Goal: Task Accomplishment & Management: Manage account settings

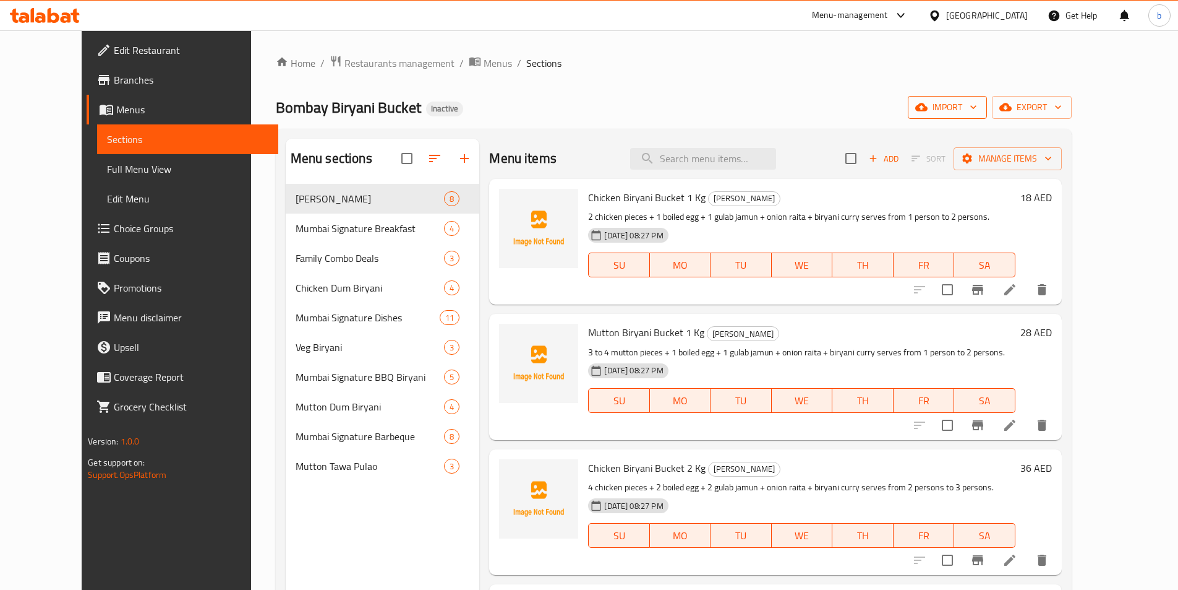
click at [980, 109] on icon "button" at bounding box center [973, 107] width 12 height 12
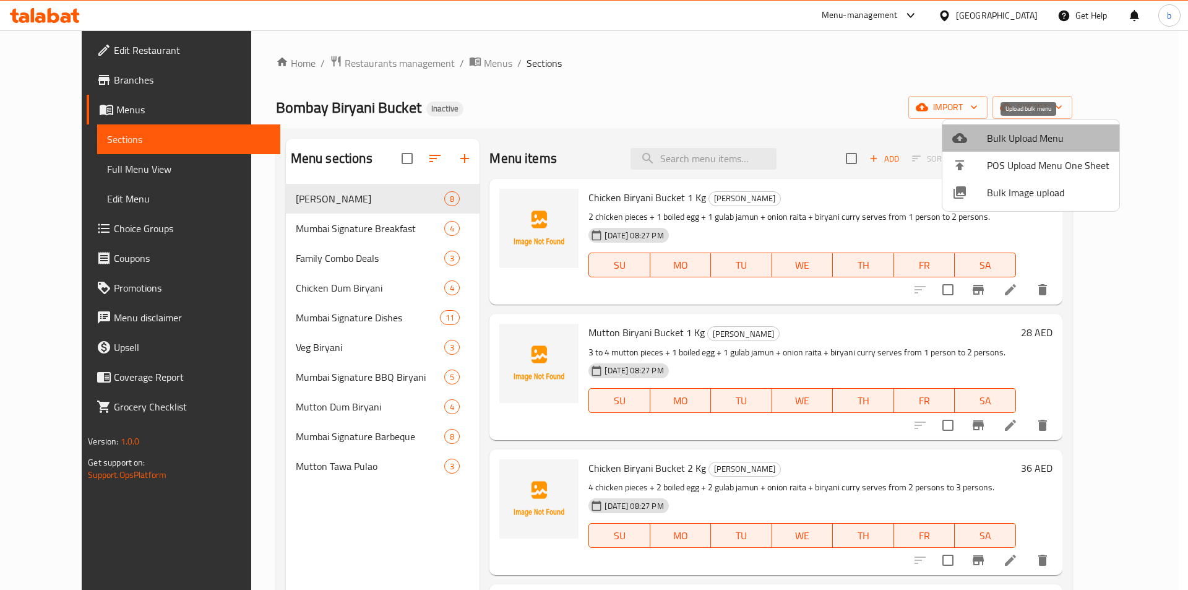
click at [1037, 144] on span "Bulk Upload Menu" at bounding box center [1048, 138] width 122 height 15
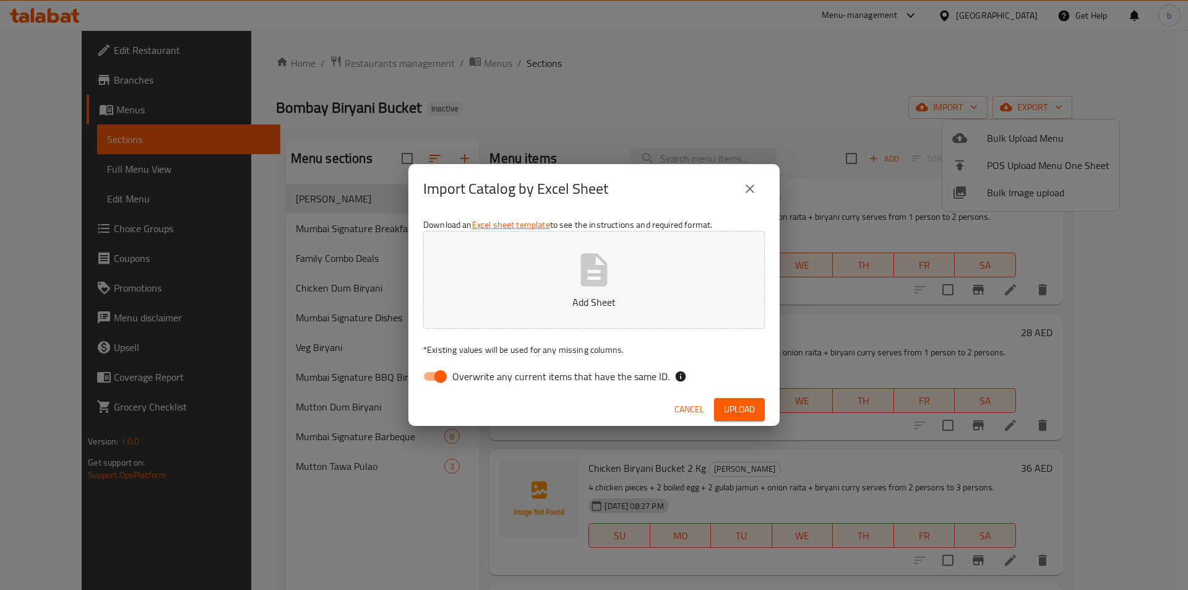
click at [431, 375] on input "Overwrite any current items that have the same ID." at bounding box center [440, 376] width 71 height 24
checkbox input "false"
click at [613, 291] on button "Add Sheet" at bounding box center [593, 280] width 341 height 98
click at [763, 413] on button "Upload" at bounding box center [739, 409] width 51 height 23
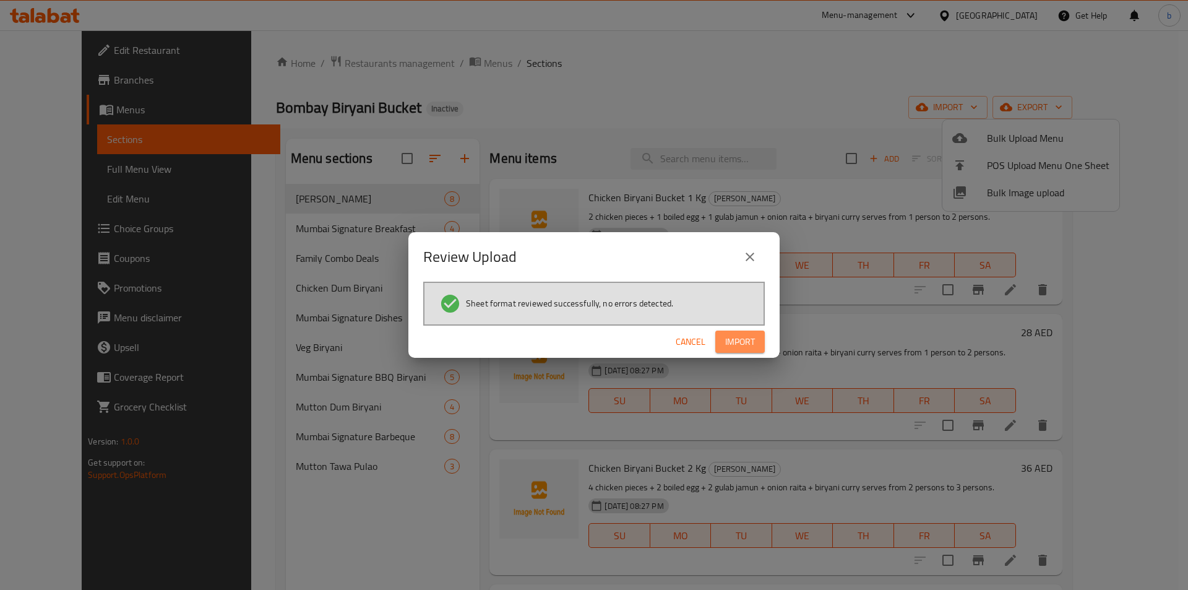
click at [747, 338] on span "Import" at bounding box center [740, 341] width 30 height 15
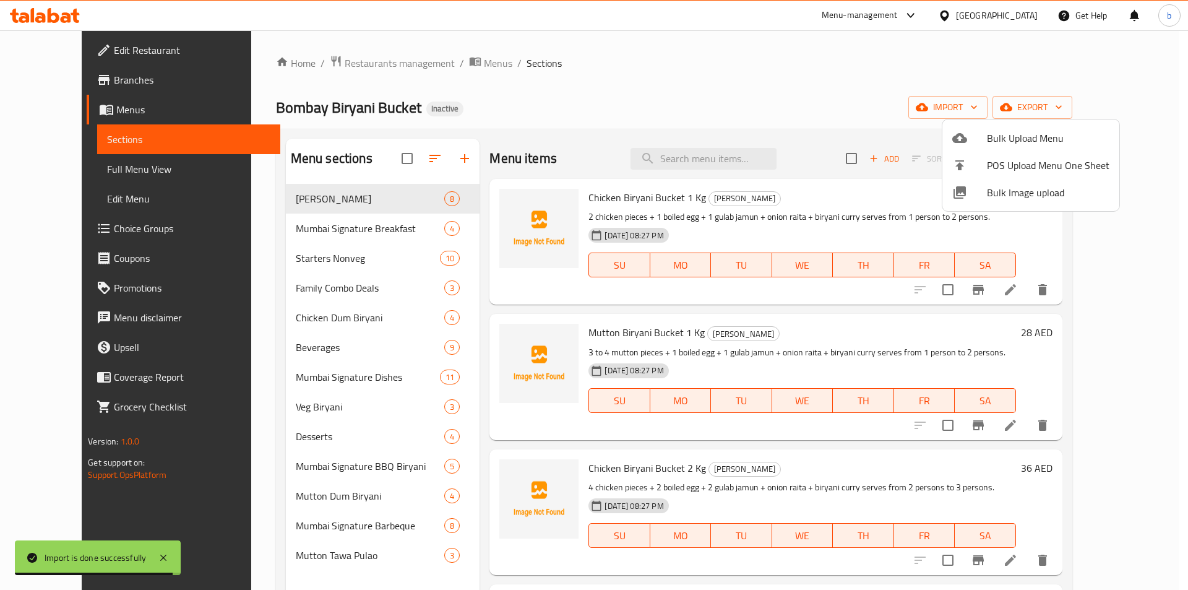
click at [317, 440] on div at bounding box center [594, 295] width 1188 height 590
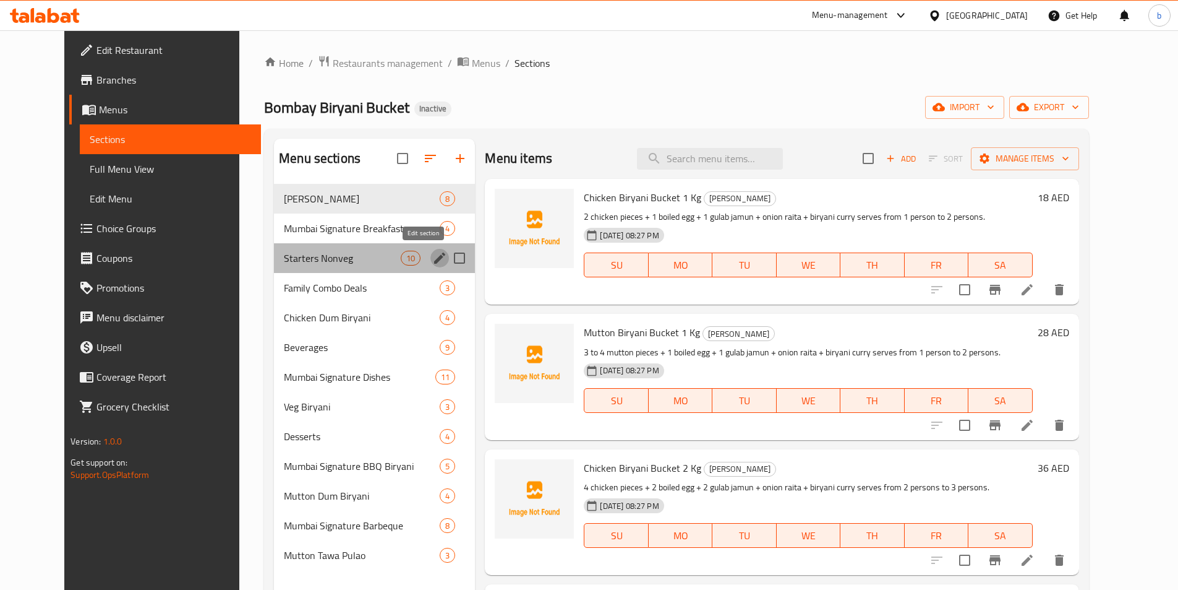
click at [434, 258] on icon "edit" at bounding box center [439, 257] width 11 height 11
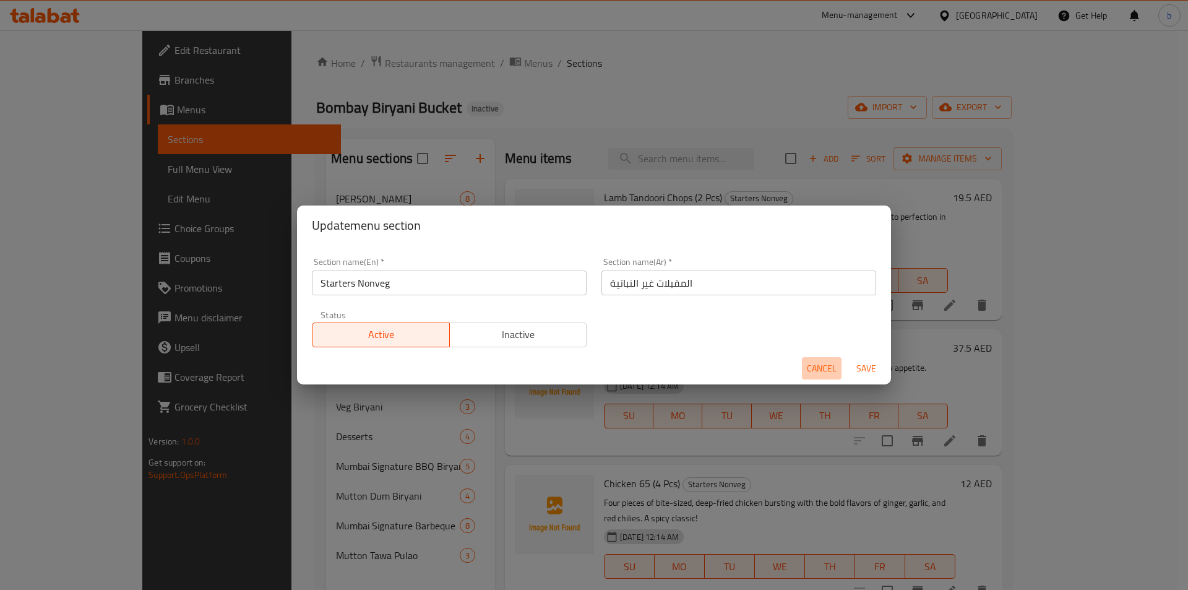
click at [817, 357] on button "Cancel" at bounding box center [822, 368] width 40 height 23
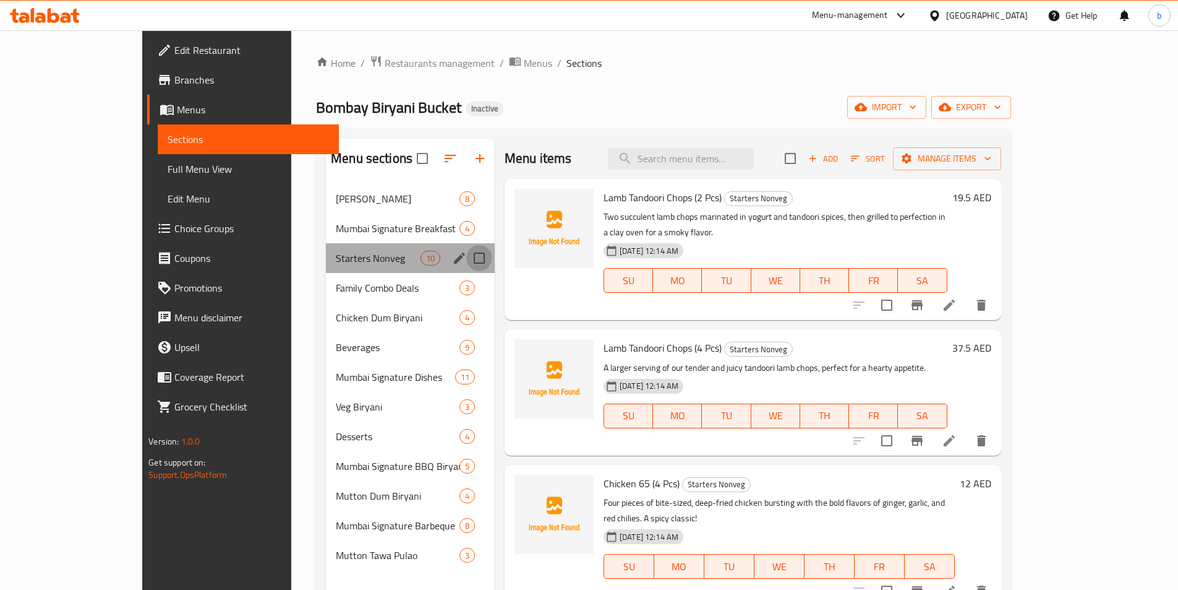
click at [466, 264] on input "Menu sections" at bounding box center [479, 258] width 26 height 26
checkbox input "true"
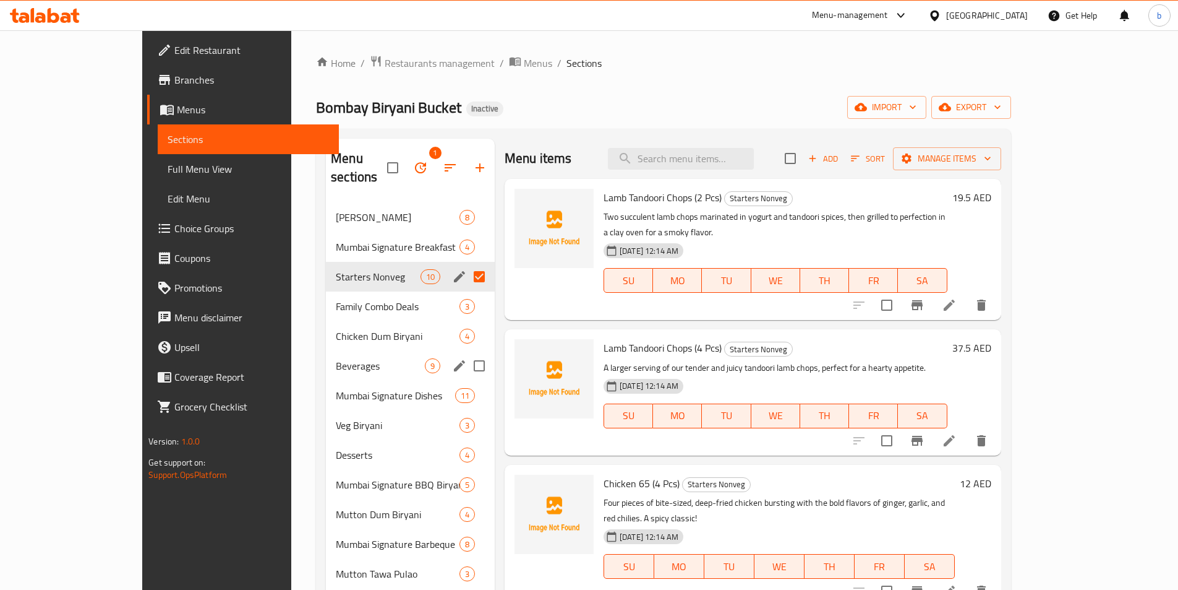
click at [466, 353] on input "Menu sections" at bounding box center [479, 366] width 26 height 26
checkbox input "true"
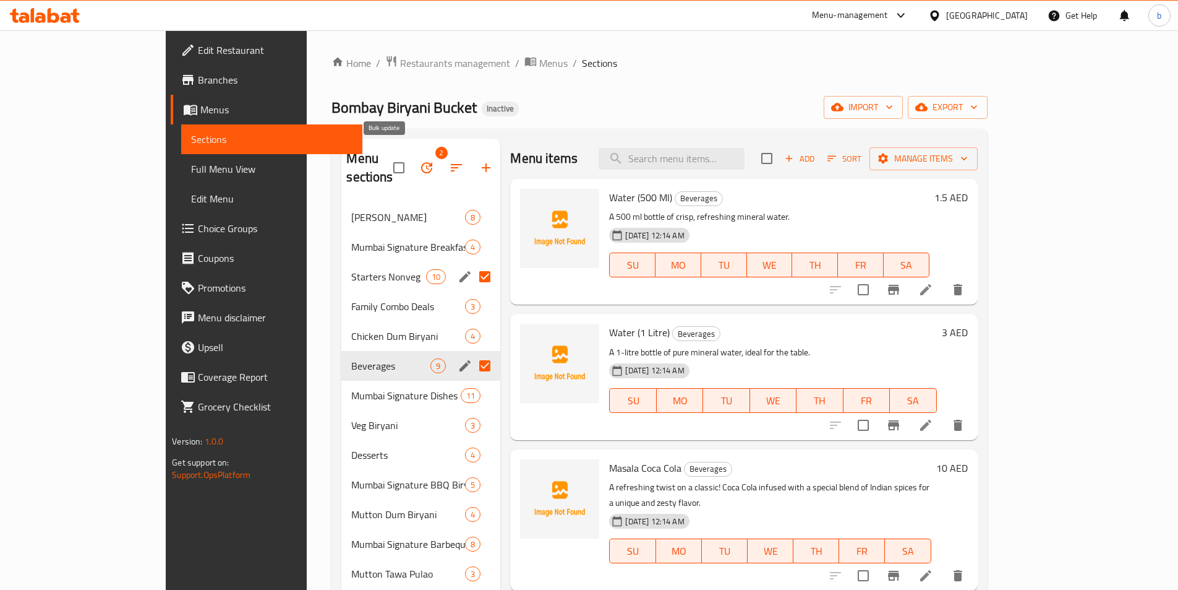
click at [419, 162] on icon "button" at bounding box center [426, 167] width 15 height 15
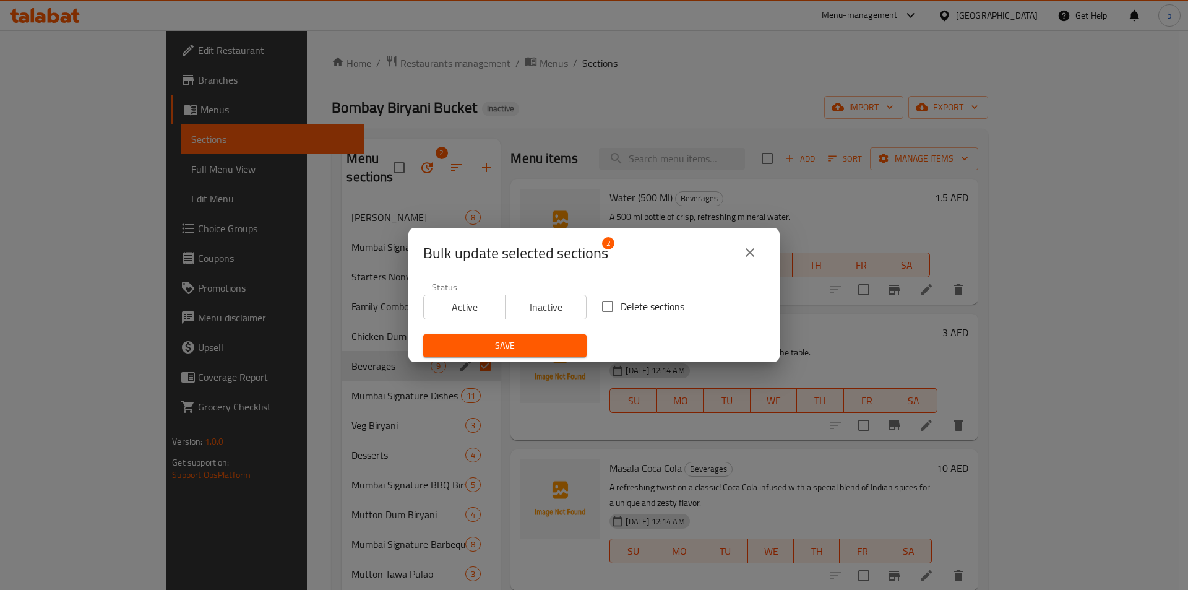
click at [752, 255] on icon "close" at bounding box center [749, 252] width 9 height 9
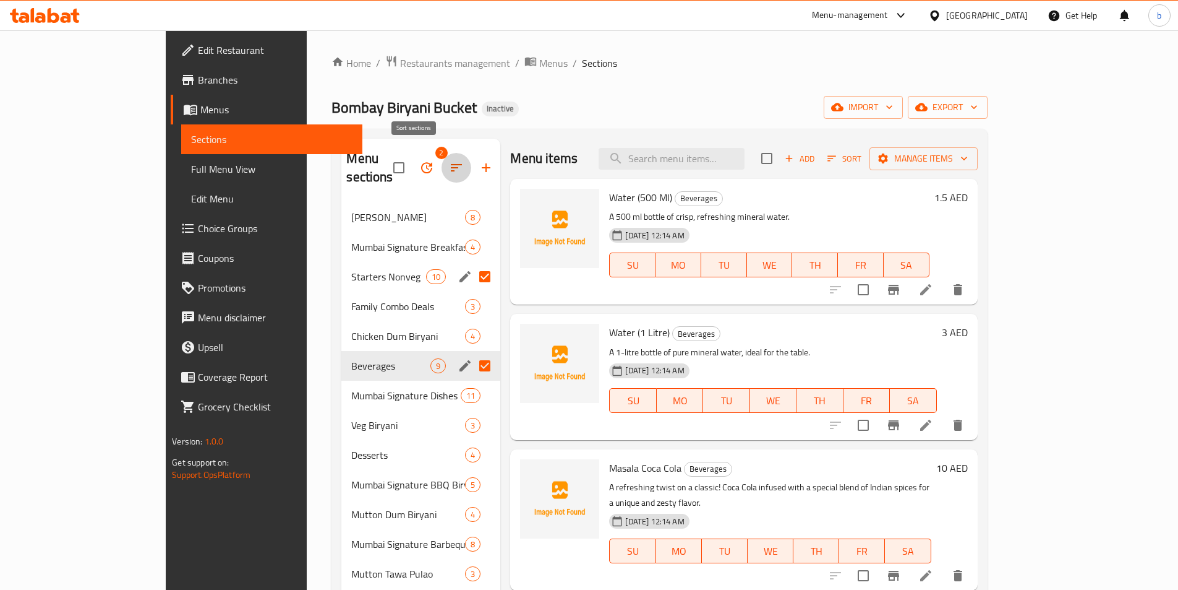
click at [451, 164] on icon "button" at bounding box center [456, 167] width 11 height 7
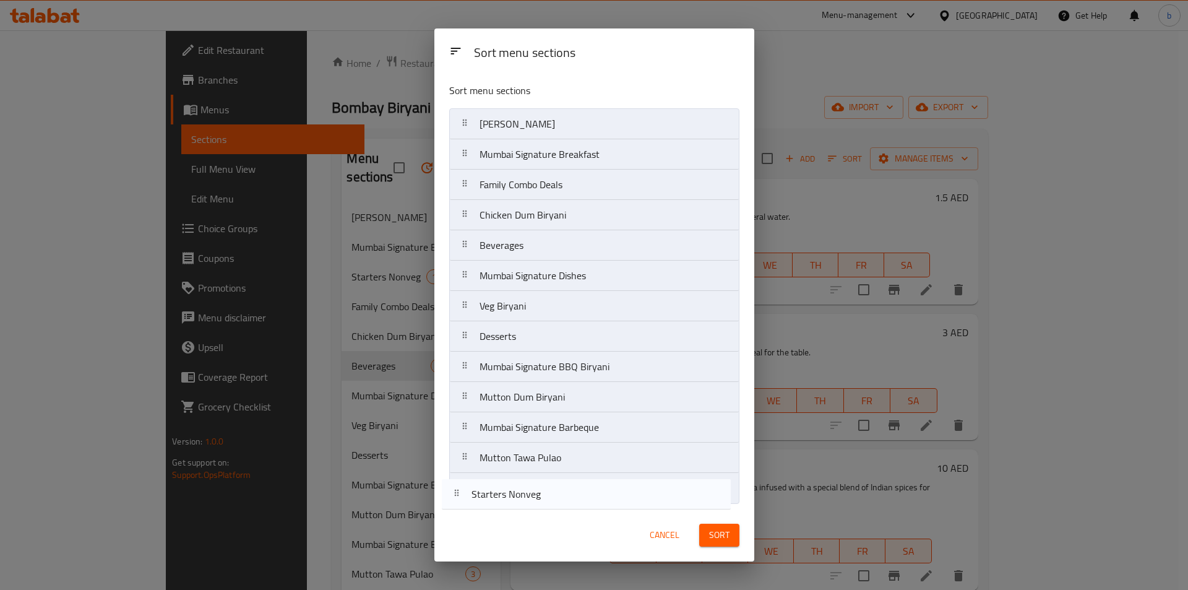
drag, startPoint x: 534, startPoint y: 192, endPoint x: 526, endPoint y: 507, distance: 314.4
click at [526, 507] on div "Sort menu sections Biryani Buckets [GEOGRAPHIC_DATA] Signature Breakfast Starte…" at bounding box center [594, 290] width 320 height 435
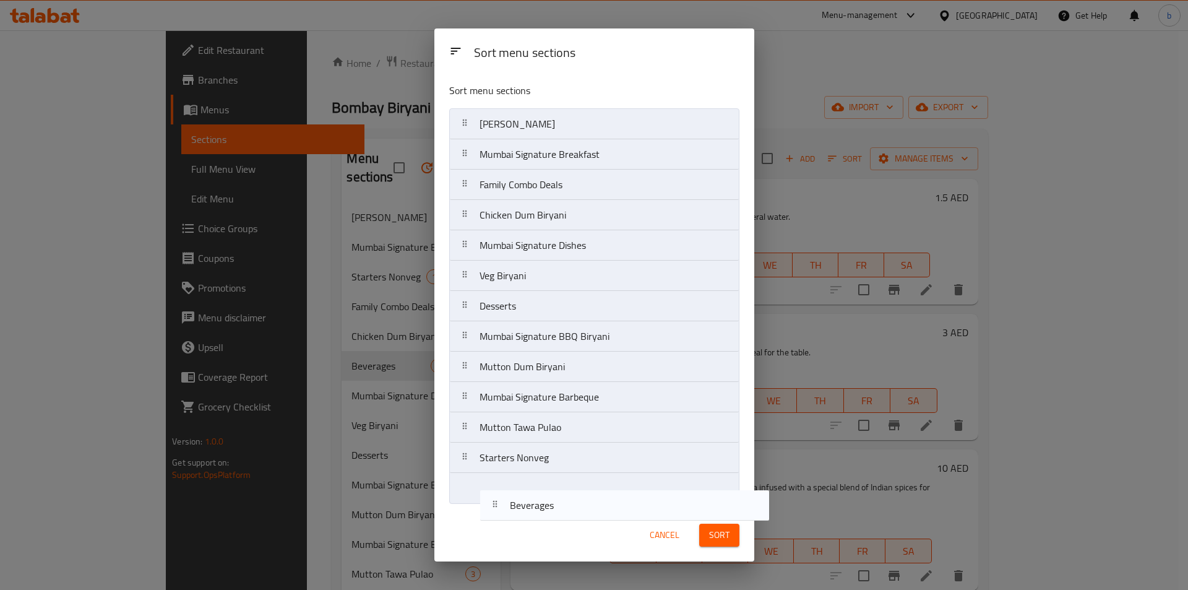
drag, startPoint x: 518, startPoint y: 255, endPoint x: 546, endPoint y: 529, distance: 274.8
click at [546, 529] on div "Sort menu sections Sort menu sections Biryani Buckets [GEOGRAPHIC_DATA] Signatu…" at bounding box center [594, 294] width 320 height 533
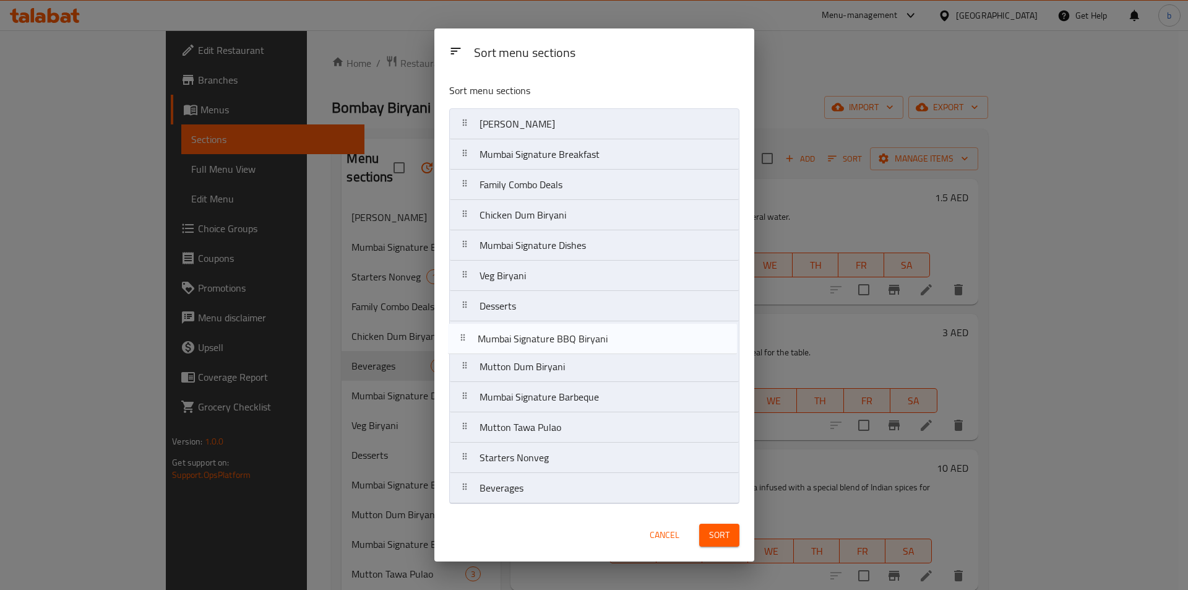
drag, startPoint x: 530, startPoint y: 324, endPoint x: 528, endPoint y: 330, distance: 6.5
click at [528, 330] on nav "Biryani Buckets [GEOGRAPHIC_DATA] Signature Breakfast Family Combo Deals Chicke…" at bounding box center [594, 305] width 290 height 395
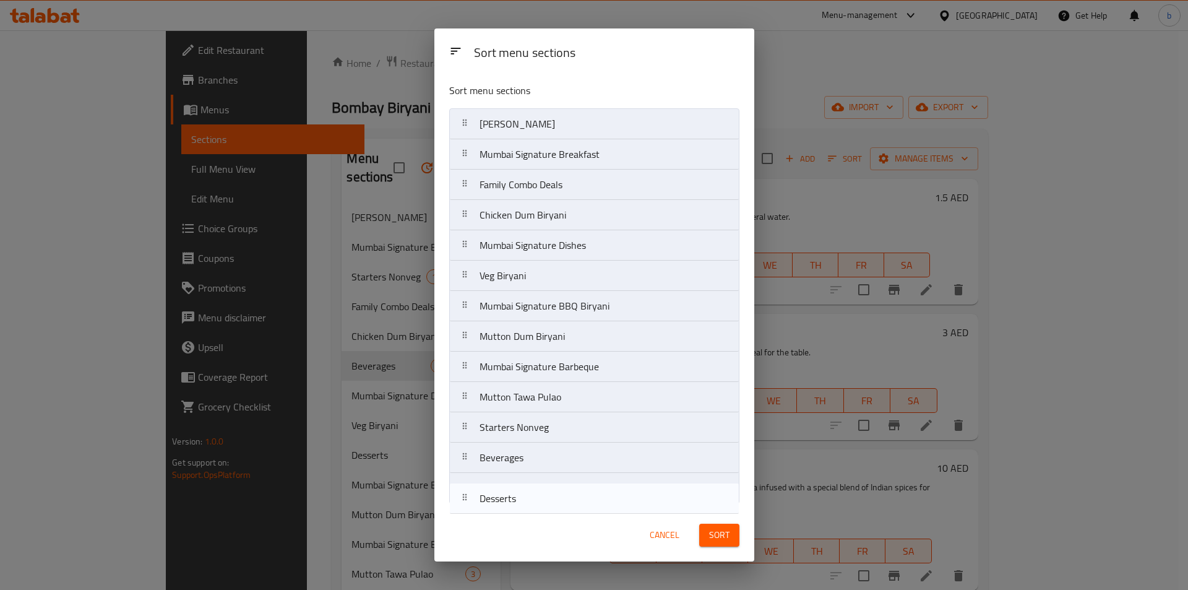
drag, startPoint x: 528, startPoint y: 315, endPoint x: 528, endPoint y: 513, distance: 198.0
click at [528, 513] on div "Sort menu sections Sort menu sections Biryani Buckets [GEOGRAPHIC_DATA] Signatu…" at bounding box center [594, 294] width 320 height 533
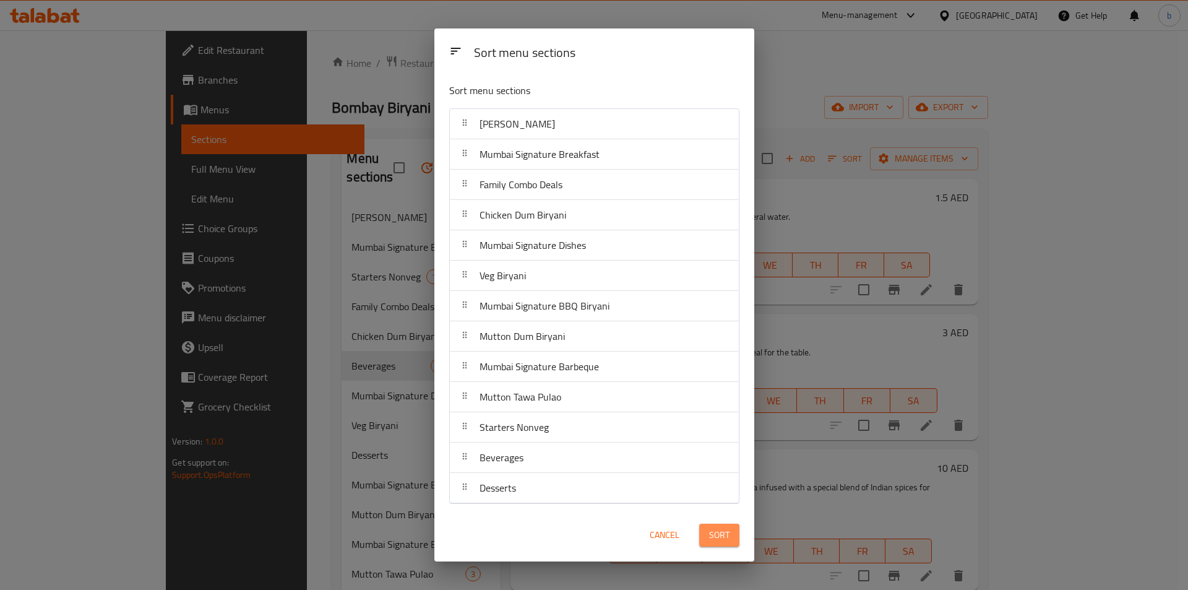
click at [719, 536] on span "Sort" at bounding box center [719, 534] width 20 height 15
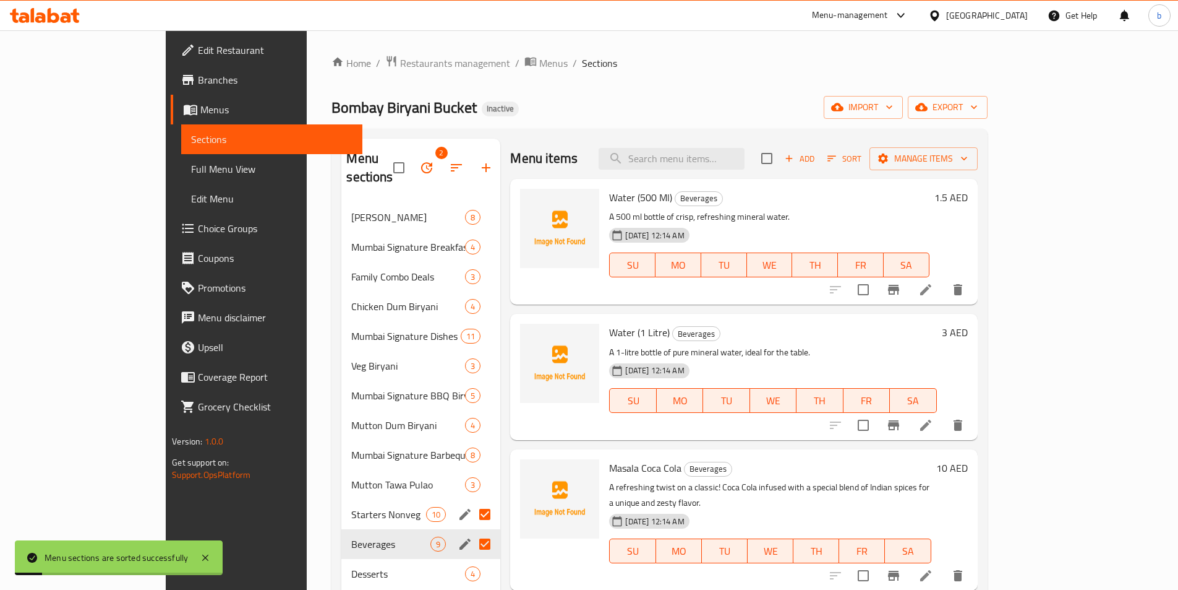
click at [533, 103] on div "Bombay Biryani Bucket Inactive import export" at bounding box center [660, 107] width 656 height 23
click at [307, 461] on div "Home / Restaurants management / Menus / Sections Bombay Biryani Bucket Inactive…" at bounding box center [659, 396] width 705 height 732
click at [472, 501] on input "Menu sections" at bounding box center [485, 514] width 26 height 26
checkbox input "false"
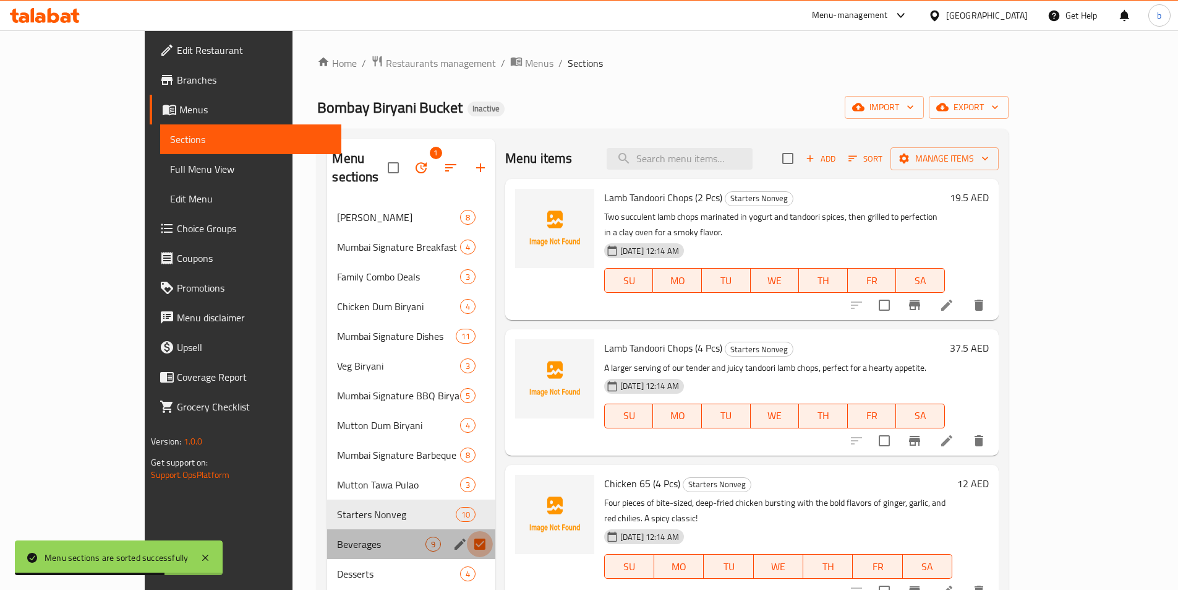
click at [467, 531] on input "Menu sections" at bounding box center [480, 544] width 26 height 26
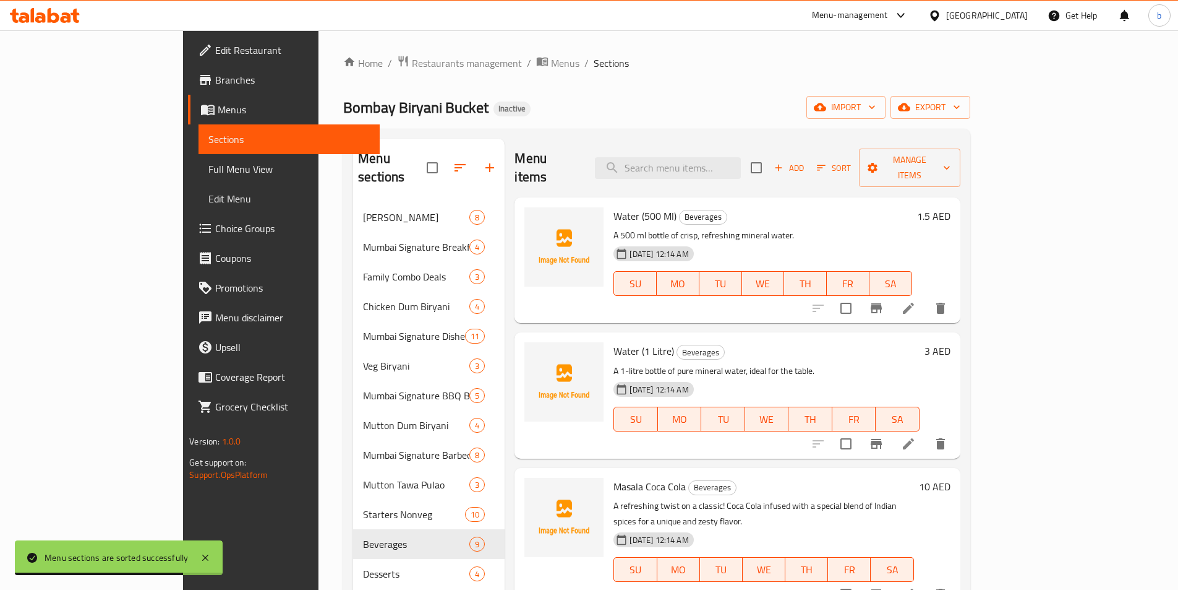
click at [491, 80] on div "Home / Restaurants management / Menus / Sections Bombay Biryani Bucket Inactive…" at bounding box center [656, 396] width 627 height 683
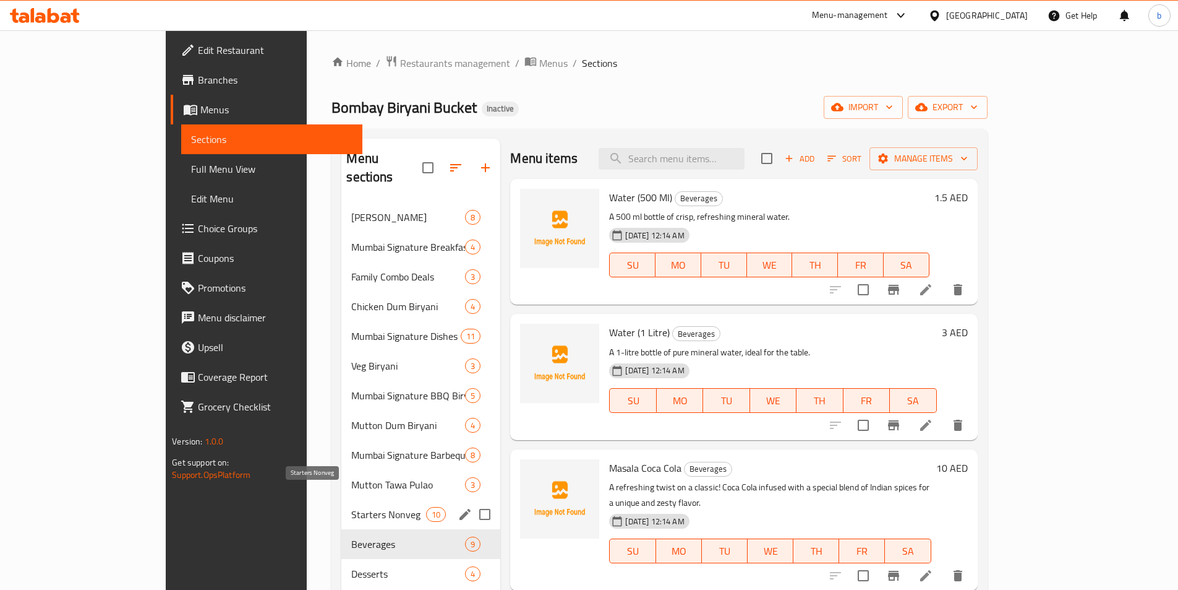
drag, startPoint x: 377, startPoint y: 491, endPoint x: 410, endPoint y: 497, distance: 32.9
click at [377, 507] on span "Starters Nonveg" at bounding box center [388, 514] width 75 height 15
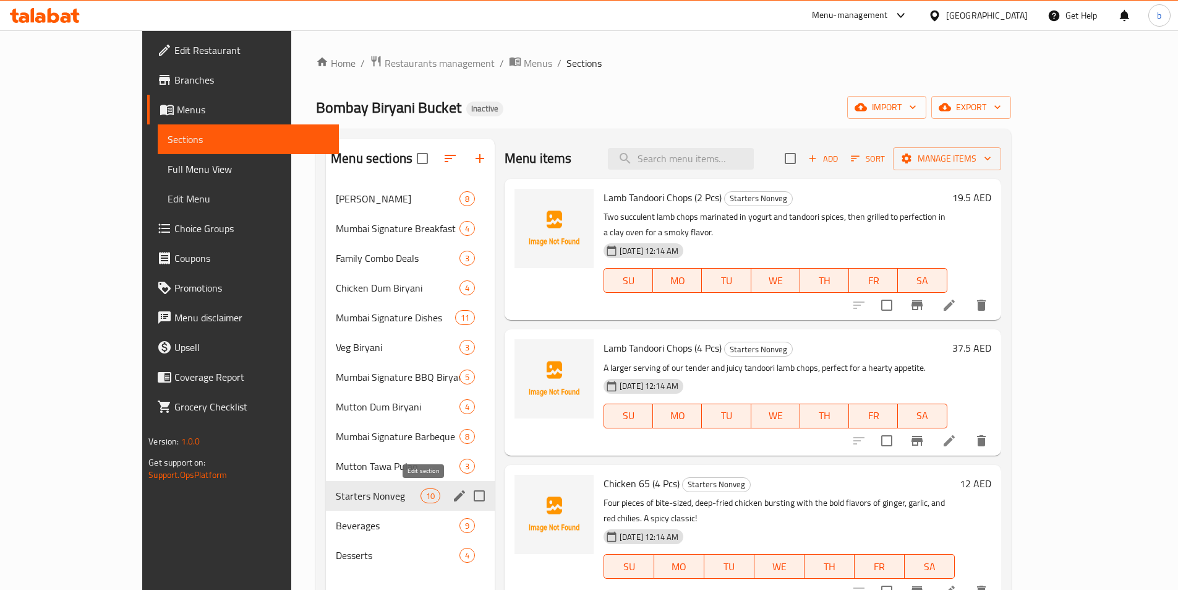
click at [454, 496] on icon "edit" at bounding box center [459, 495] width 11 height 11
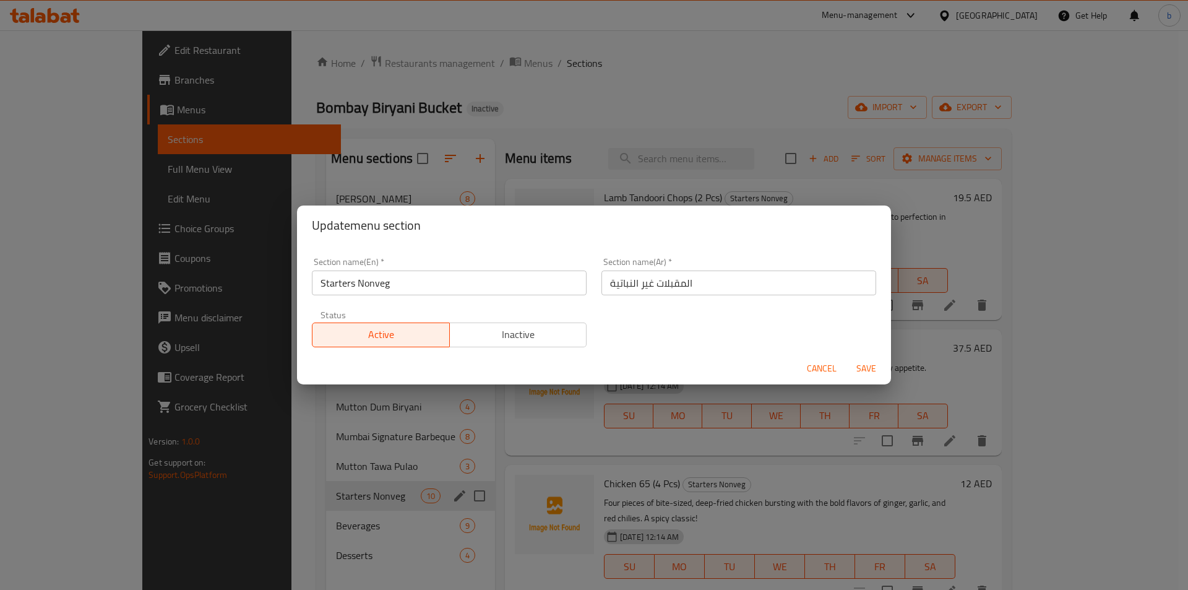
click at [829, 374] on span "Cancel" at bounding box center [822, 368] width 30 height 15
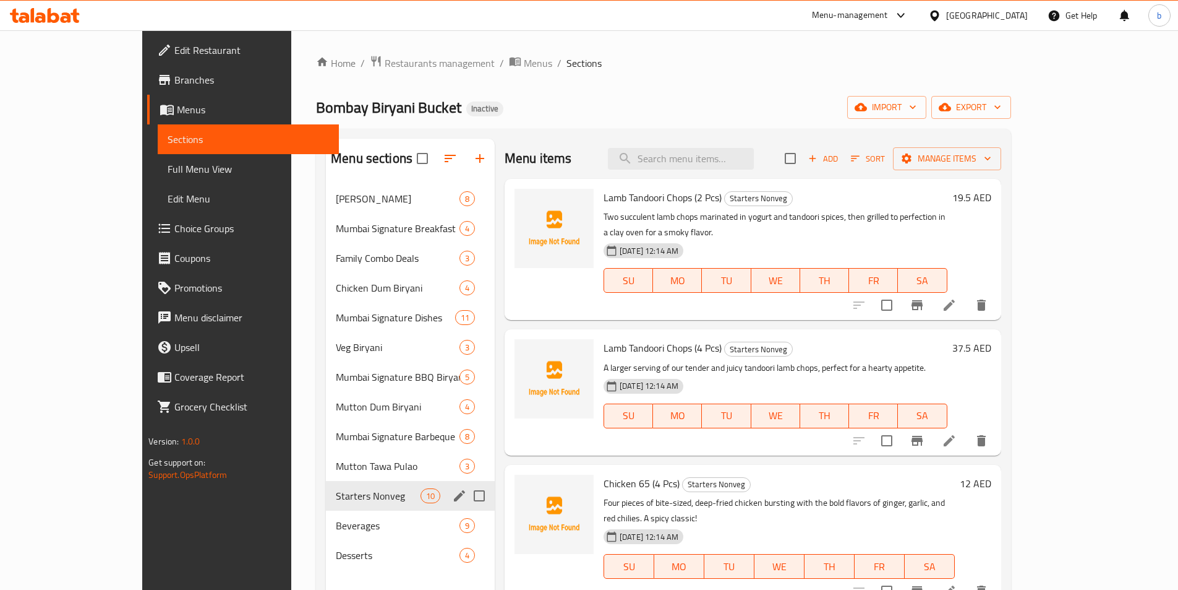
click at [955, 299] on icon at bounding box center [949, 304] width 11 height 11
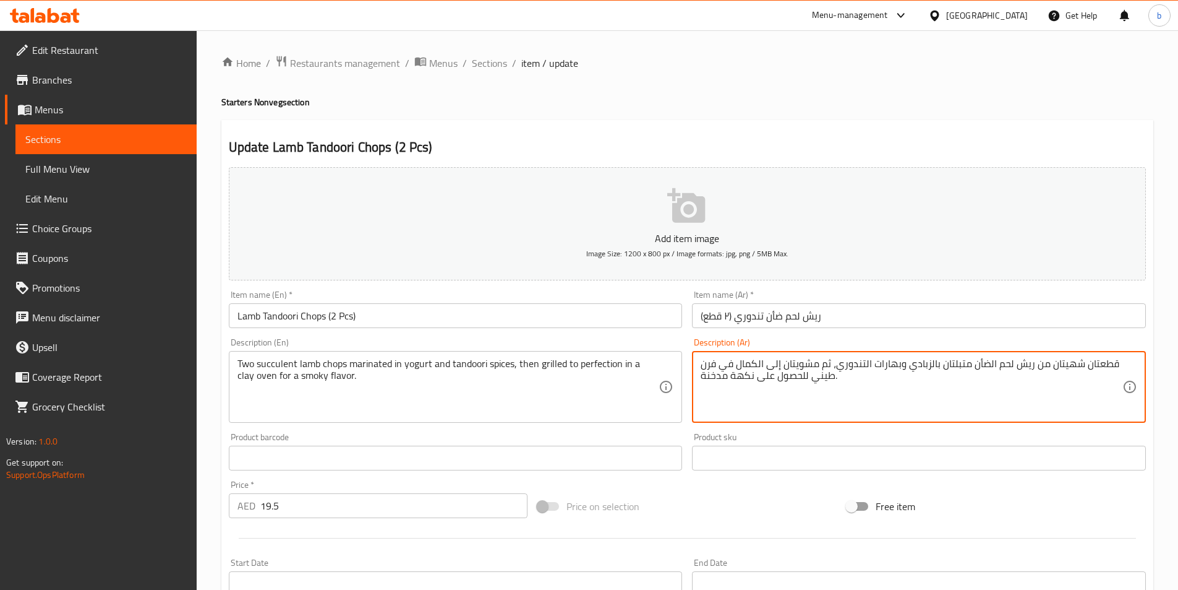
drag, startPoint x: 1050, startPoint y: 364, endPoint x: 1078, endPoint y: 369, distance: 28.3
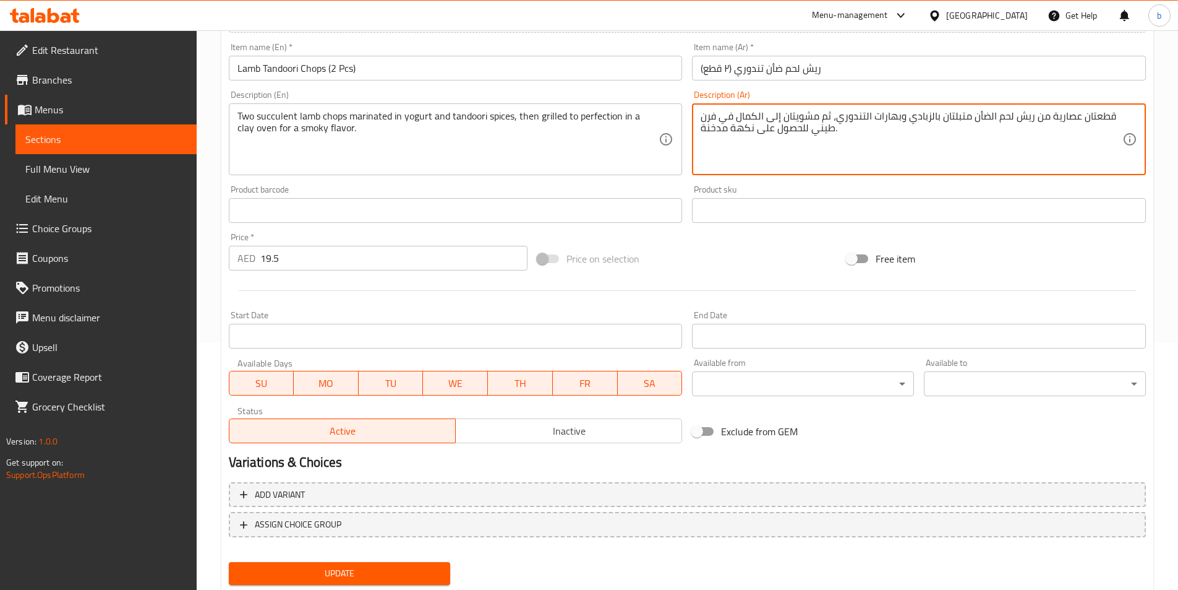
scroll to position [285, 0]
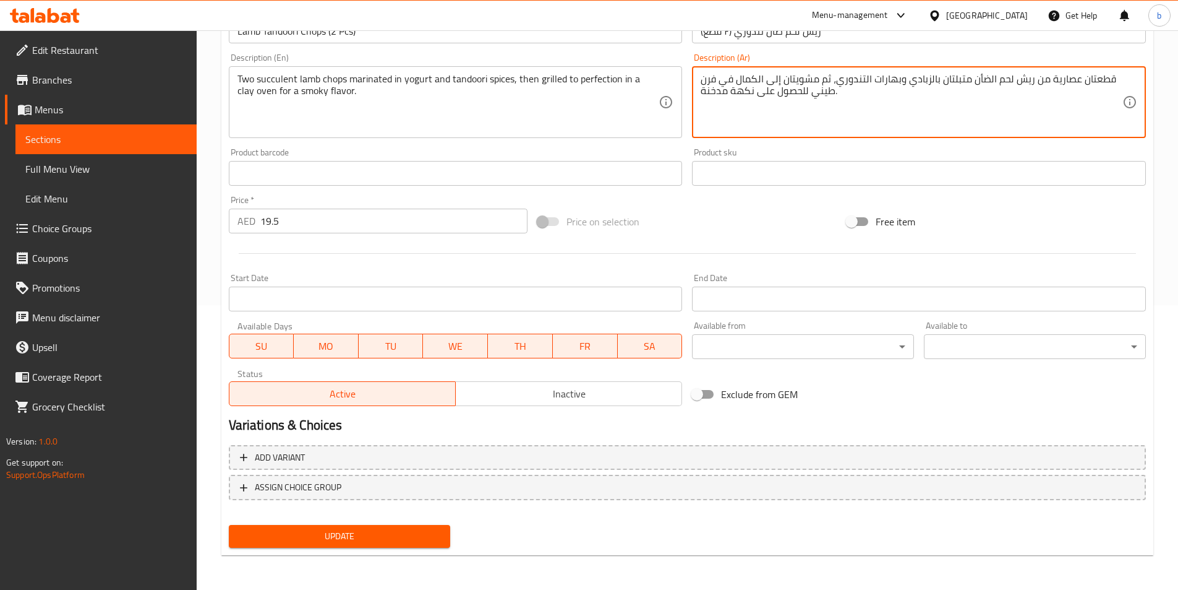
type textarea "قطعتان عصارية من ريش لحم الضأن متبلتان بالزبادي وبهارات التندوري، ثم مشويتان إل…"
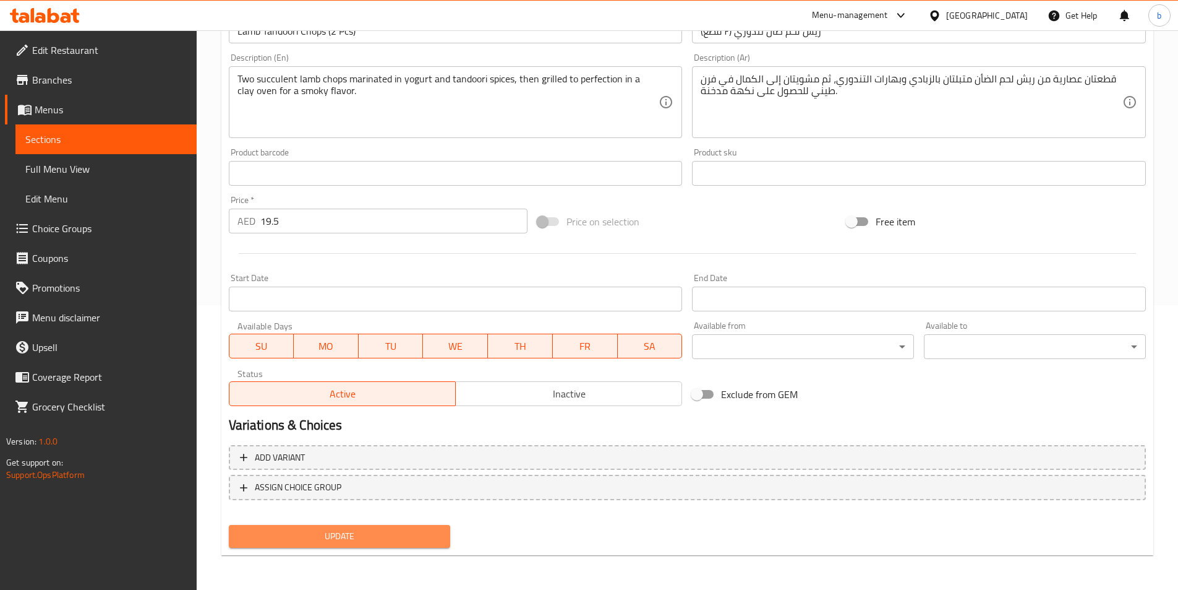
click at [388, 541] on span "Update" at bounding box center [340, 535] width 202 height 15
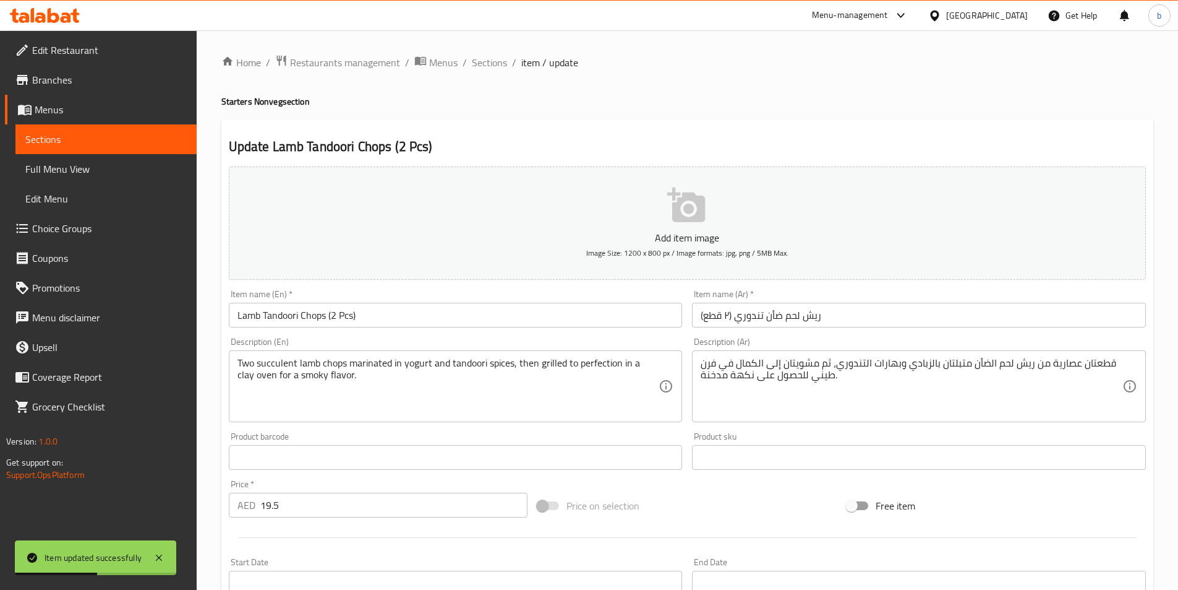
scroll to position [0, 0]
click at [493, 59] on span "Sections" at bounding box center [489, 63] width 35 height 15
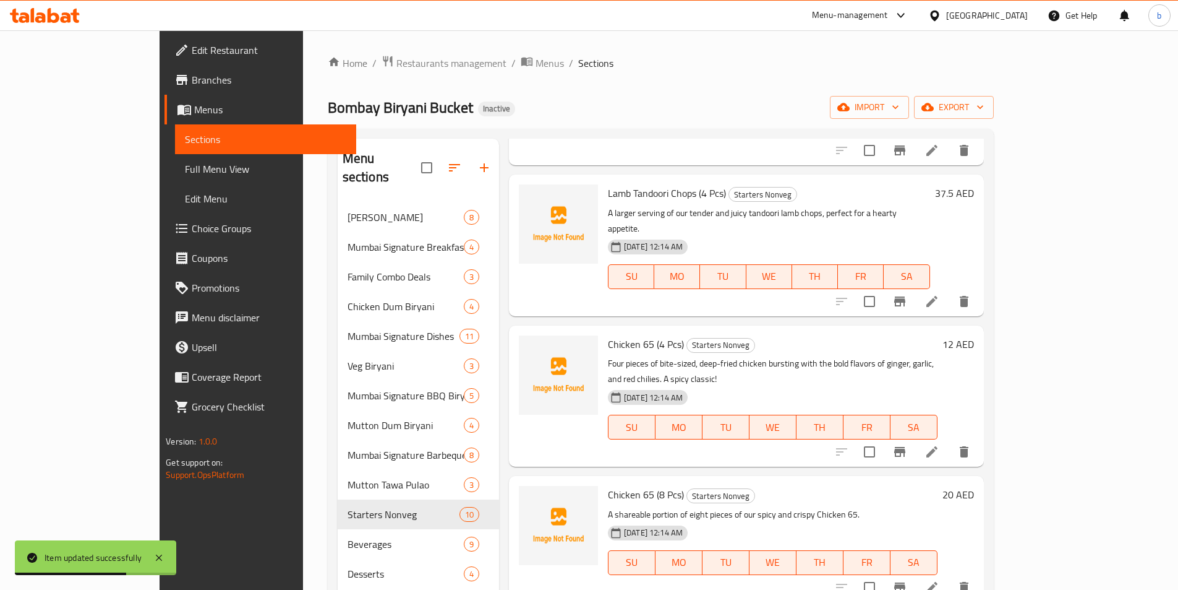
scroll to position [124, 0]
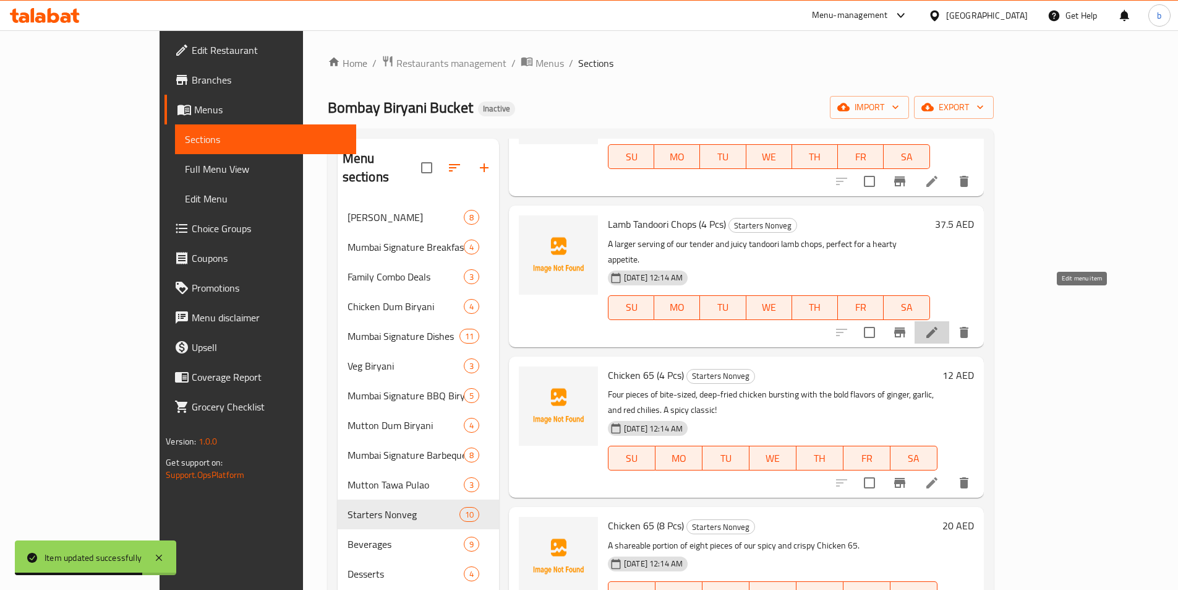
click at [940, 325] on icon at bounding box center [932, 332] width 15 height 15
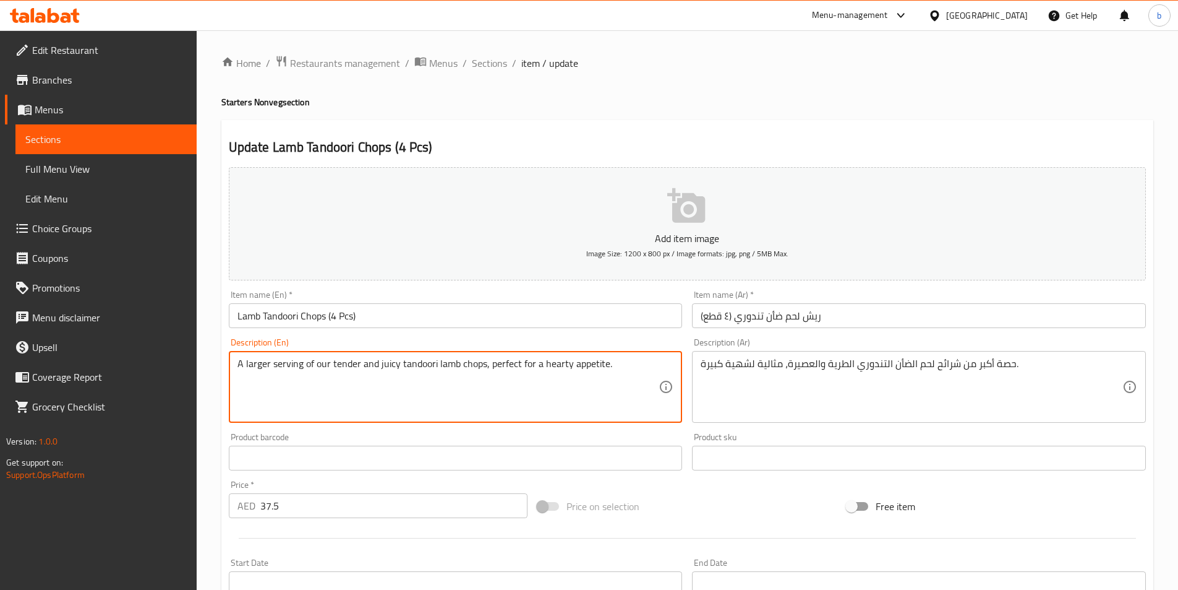
click at [556, 367] on textarea "A larger serving of our tender and juicy tandoori lamb chops, perfect for a hea…" at bounding box center [449, 387] width 422 height 59
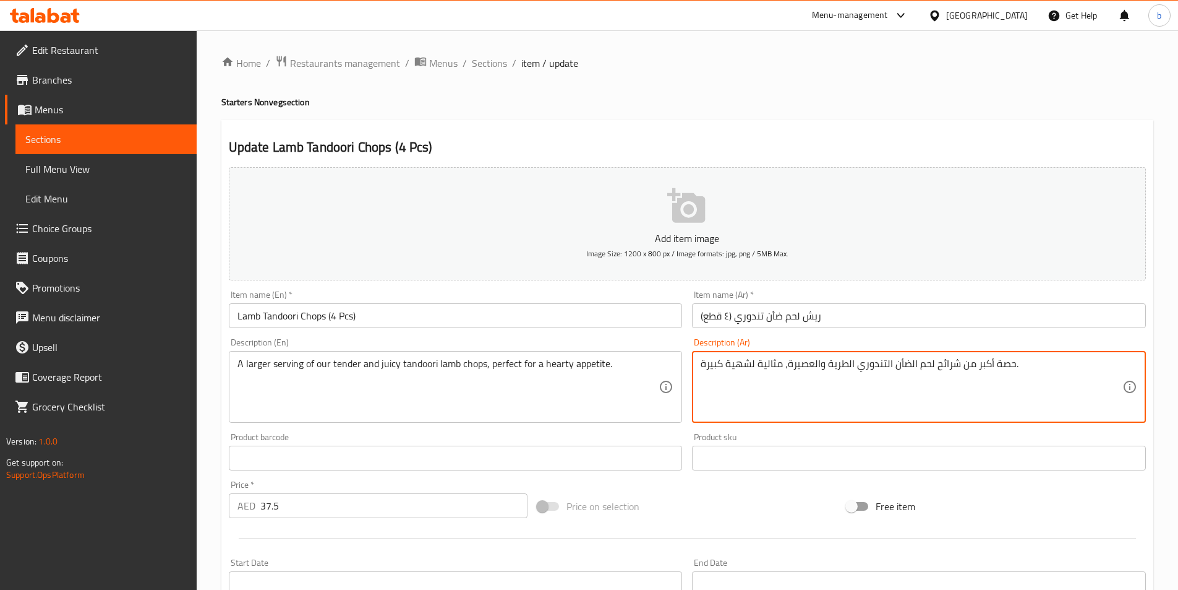
drag, startPoint x: 726, startPoint y: 365, endPoint x: 753, endPoint y: 374, distance: 28.8
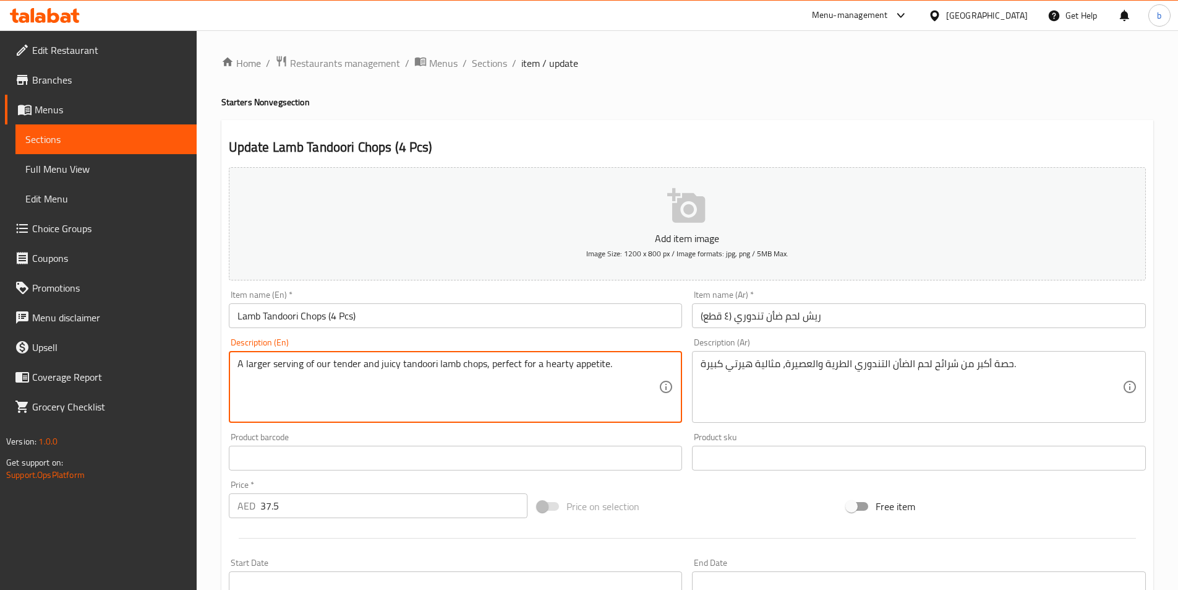
drag, startPoint x: 588, startPoint y: 360, endPoint x: 577, endPoint y: 366, distance: 12.4
click at [577, 366] on textarea "A larger serving of our tender and juicy tandoori lamb chops, perfect for a hea…" at bounding box center [449, 387] width 422 height 59
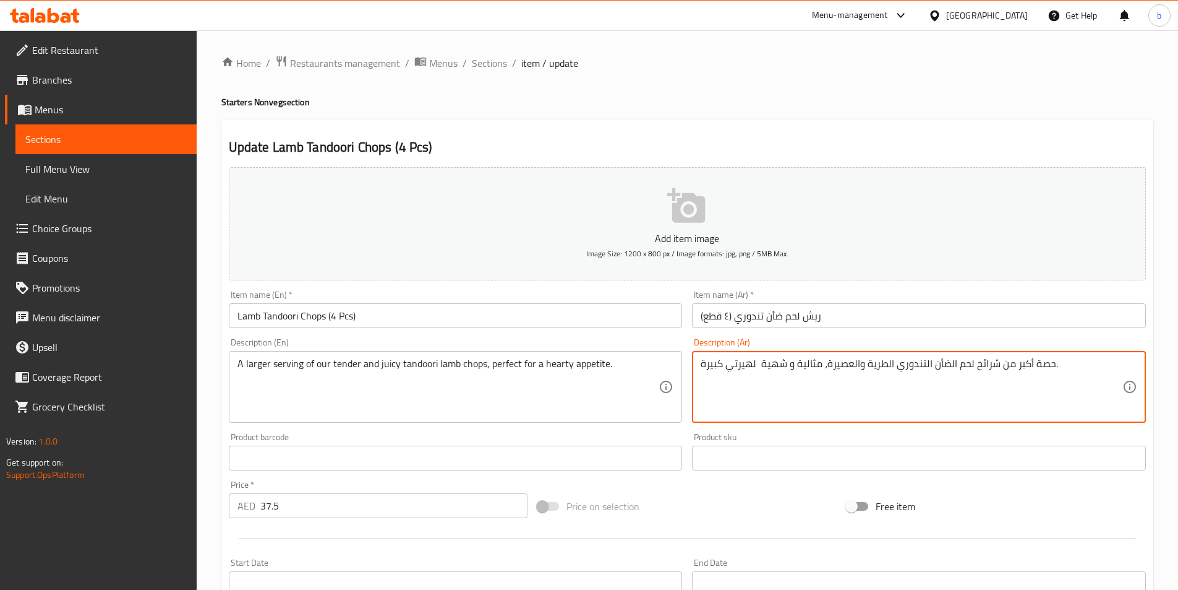
drag, startPoint x: 723, startPoint y: 363, endPoint x: 682, endPoint y: 370, distance: 40.9
click at [682, 370] on div "Add item image Image Size: 1200 x 800 px / Image formats: jpg, png / 5MB Max. I…" at bounding box center [687, 428] width 927 height 533
click at [765, 366] on textarea "حصة أكبر من شرائح لحم الضأن التندوري الطرية والعصيرة، مثالية و شهية لهيرتي." at bounding box center [912, 387] width 422 height 59
click at [732, 363] on textarea "حصة أكبر من شرائح لحم الضأن التندوري الطرية والعصيرة، مثالية و شهية لهيرتي." at bounding box center [912, 387] width 422 height 59
click at [736, 385] on textarea "حصة أكبر من شرائح لحم الضأن التندوري الطرية والعصيرة، مثالية و شهية هيرتي." at bounding box center [912, 387] width 422 height 59
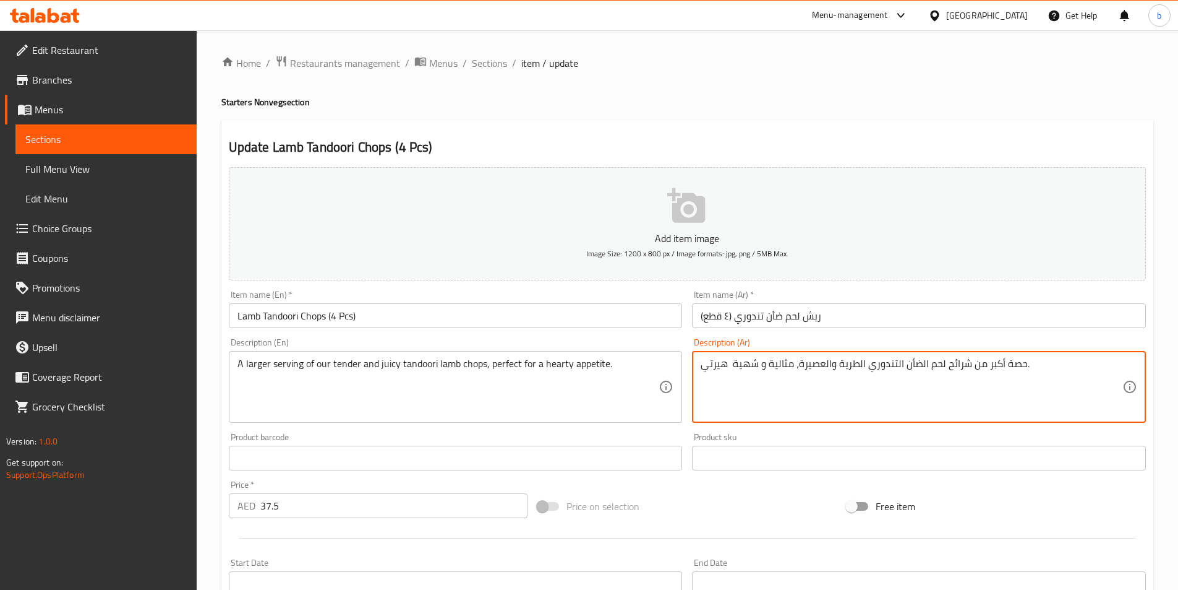
drag, startPoint x: 799, startPoint y: 361, endPoint x: 824, endPoint y: 368, distance: 26.3
click at [824, 368] on textarea "حصة أكبر من شرائح لحم الضأن التندوري الطرية والعصيرة، مثالية و شهية هيرتي." at bounding box center [912, 387] width 422 height 59
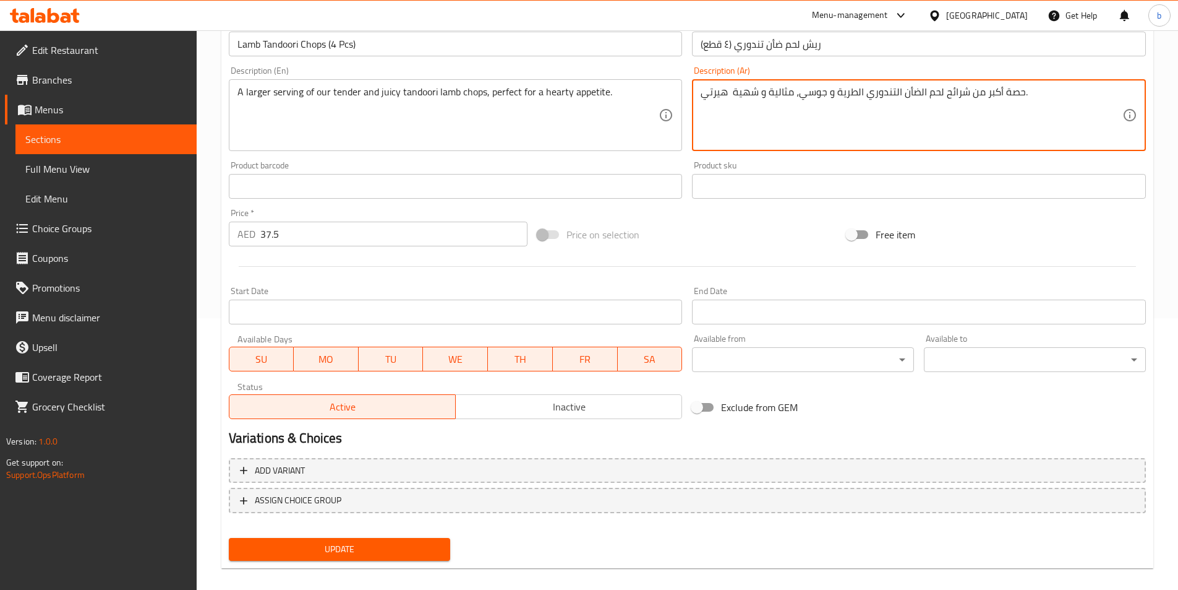
scroll to position [285, 0]
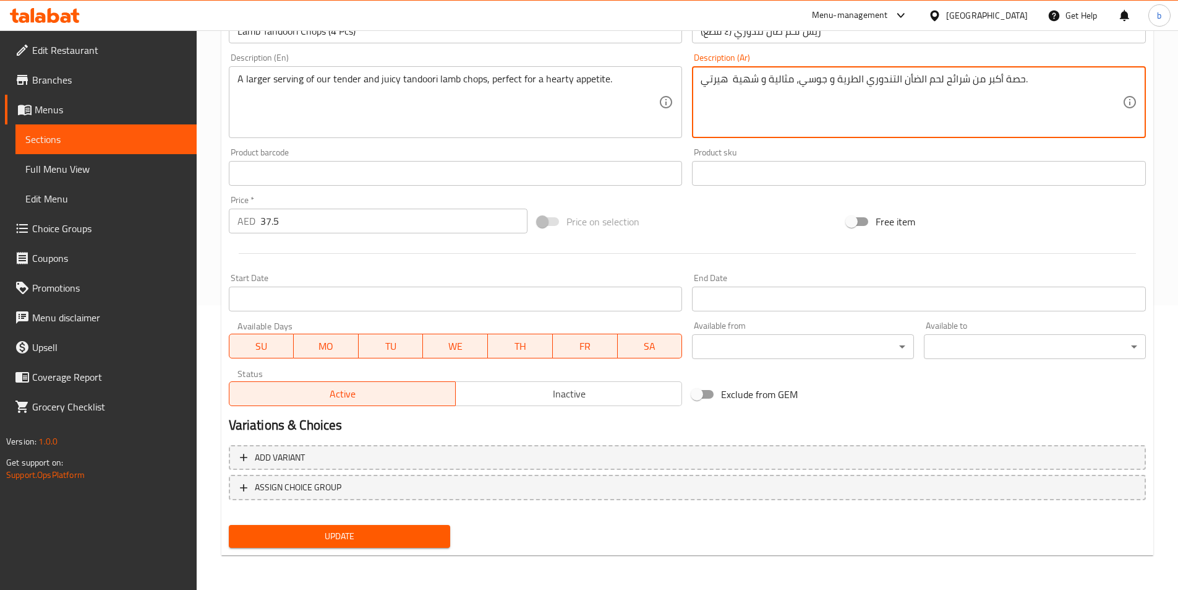
type textarea "حصة أكبر من شرائح لحم الضأن التندوري الطرية و جوسي، مثالية و شهية هيرتي."
click at [359, 531] on span "Update" at bounding box center [340, 535] width 202 height 15
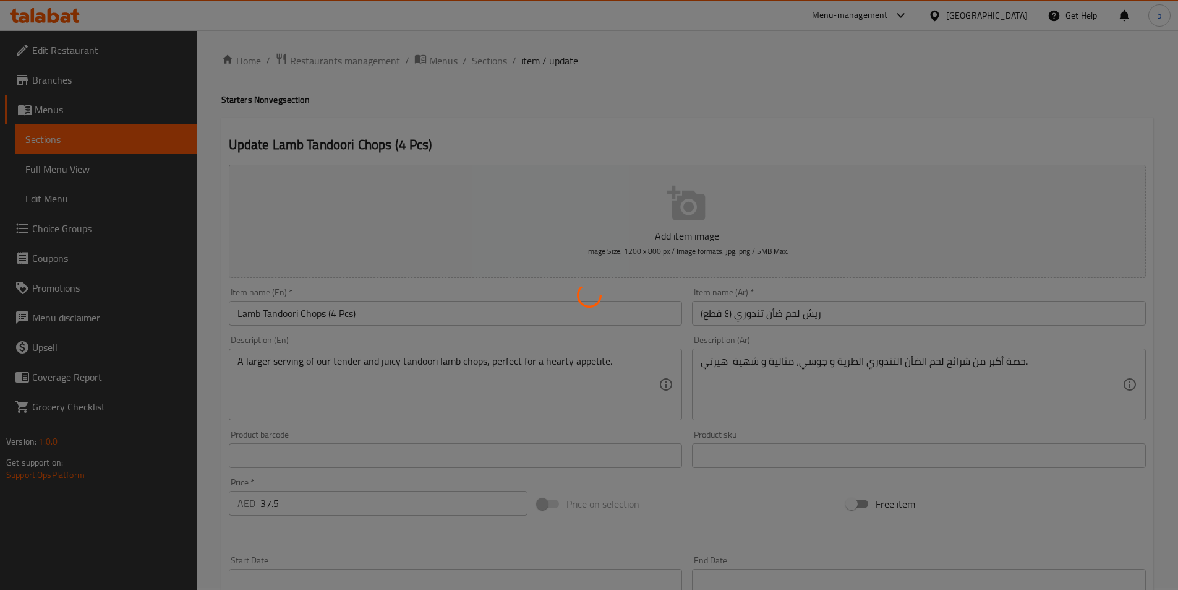
scroll to position [0, 0]
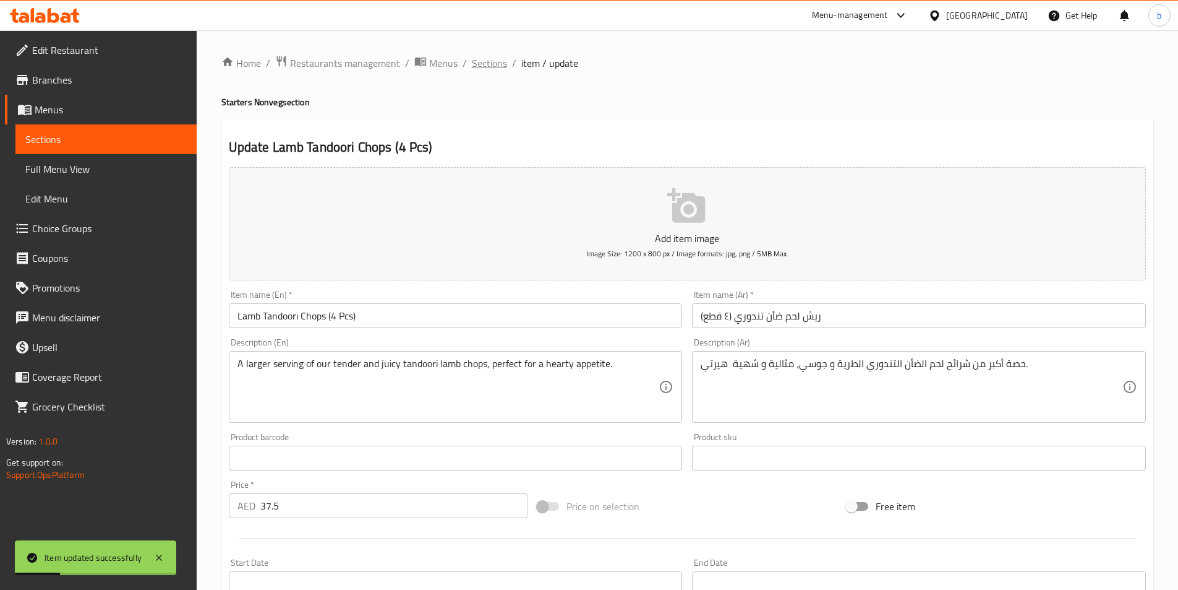
click at [476, 58] on span "Sections" at bounding box center [489, 63] width 35 height 15
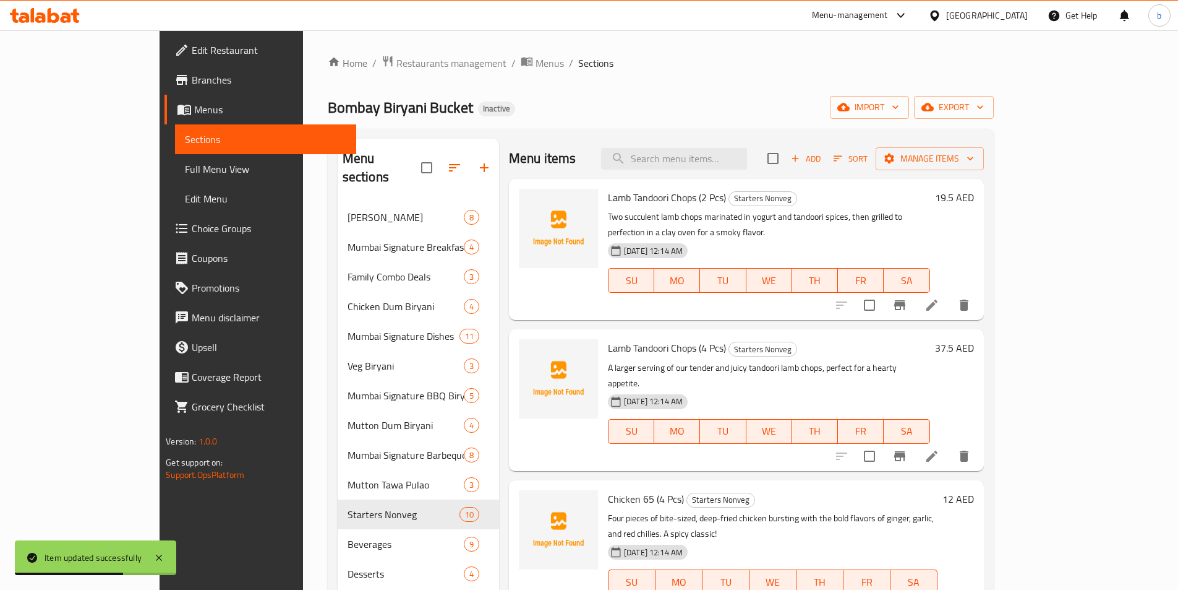
scroll to position [62, 0]
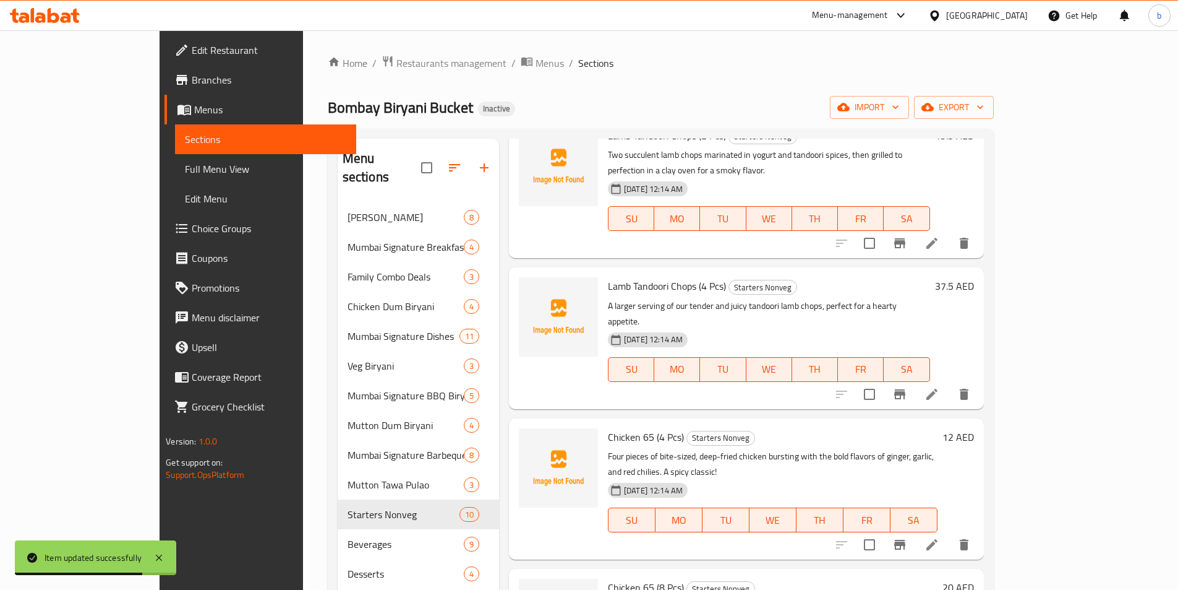
click at [950, 533] on li at bounding box center [932, 544] width 35 height 22
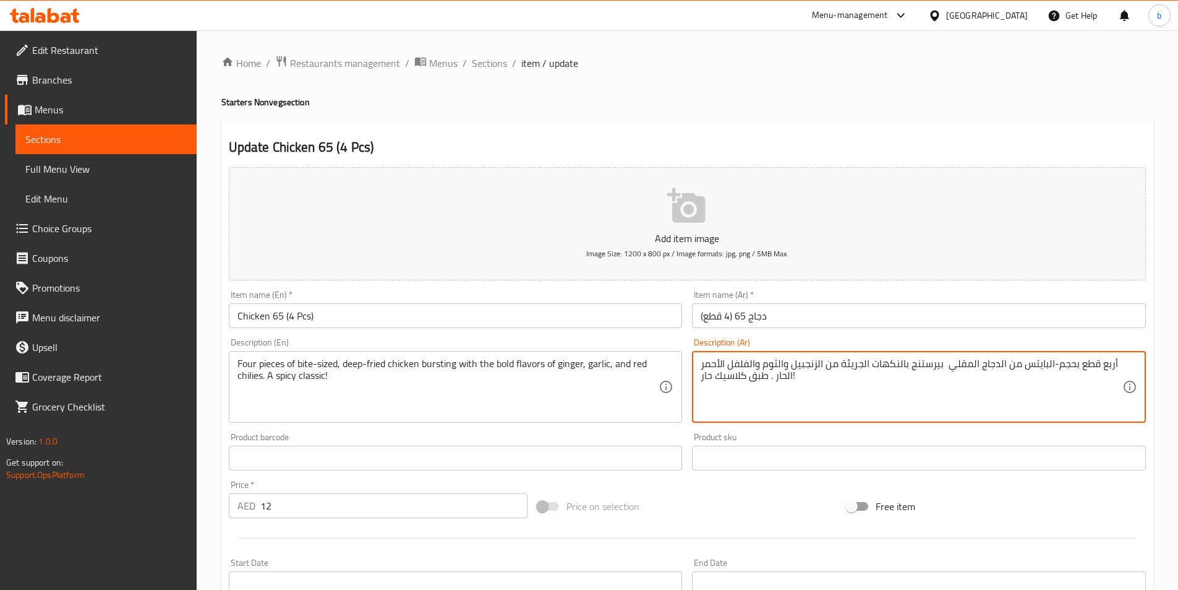
drag, startPoint x: 910, startPoint y: 365, endPoint x: 940, endPoint y: 364, distance: 30.3
paste textarea "ارستي"
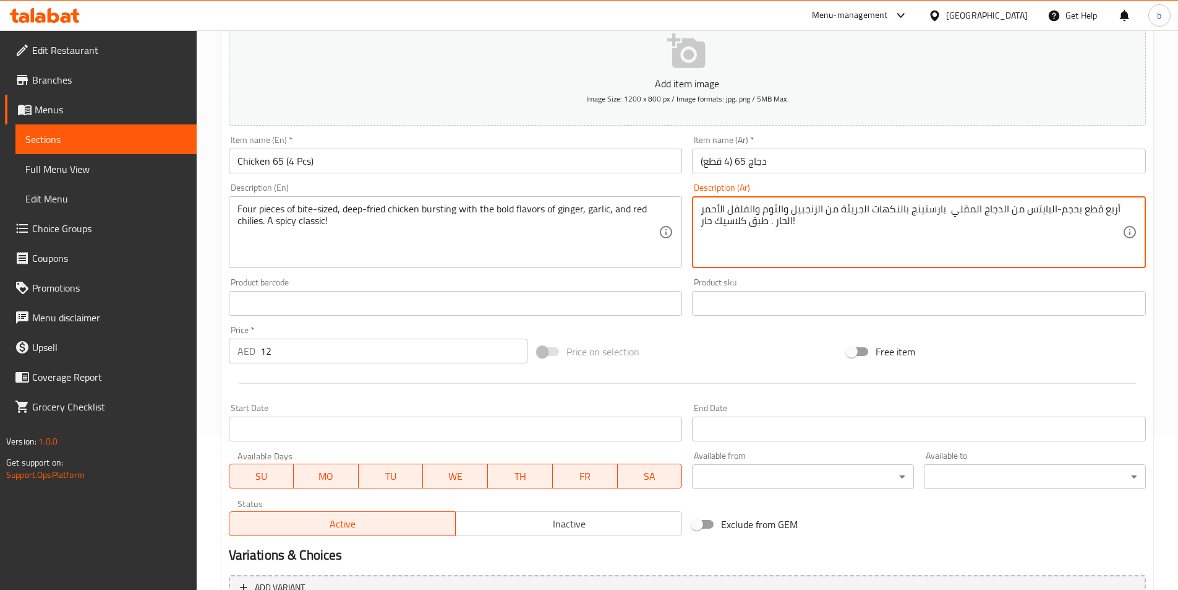
scroll to position [285, 0]
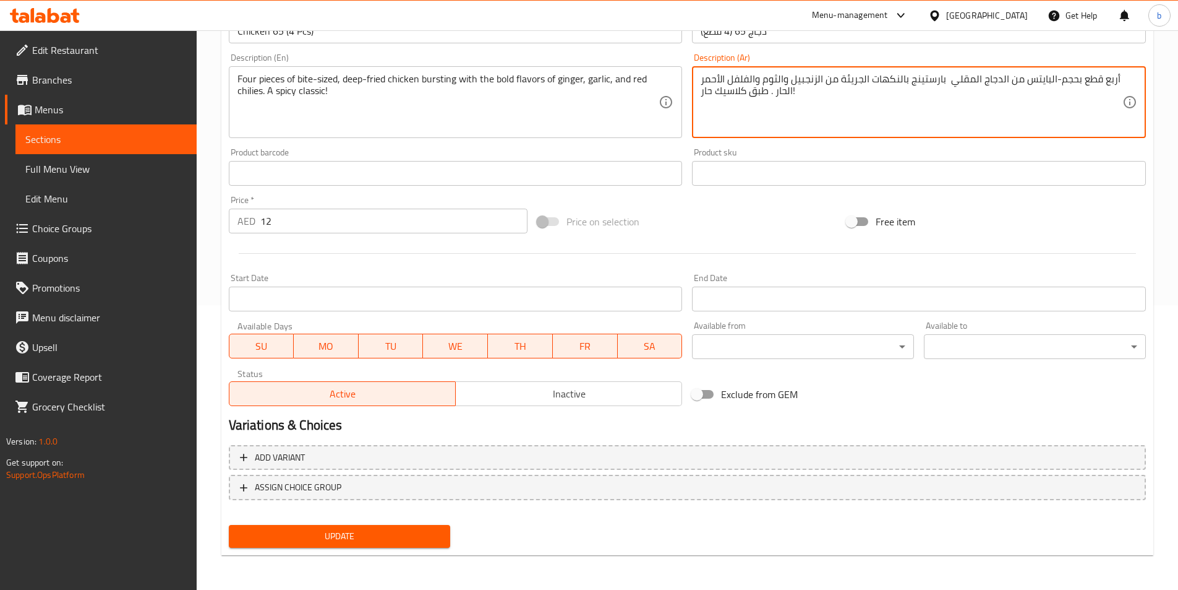
click at [404, 540] on span "Update" at bounding box center [340, 535] width 202 height 15
type textarea "أربع قطع بحجم-البايتس من الدجاج المقلي بيرستينج بالنكهات الجريئة من الزنجبيل وا…"
click at [395, 539] on span "Update" at bounding box center [340, 535] width 202 height 15
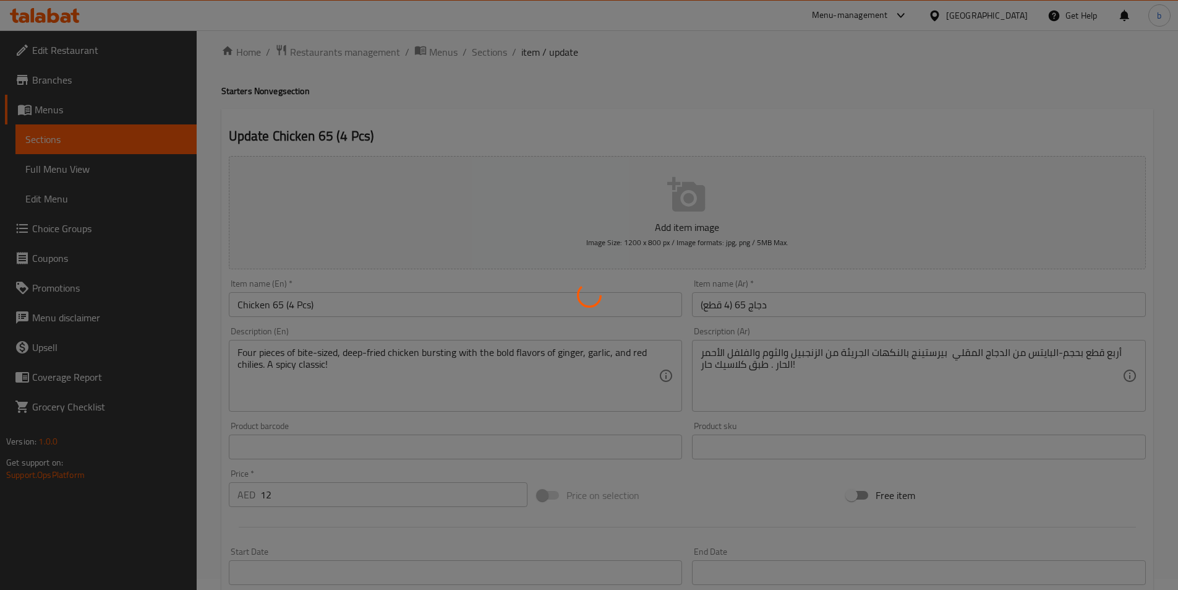
scroll to position [0, 0]
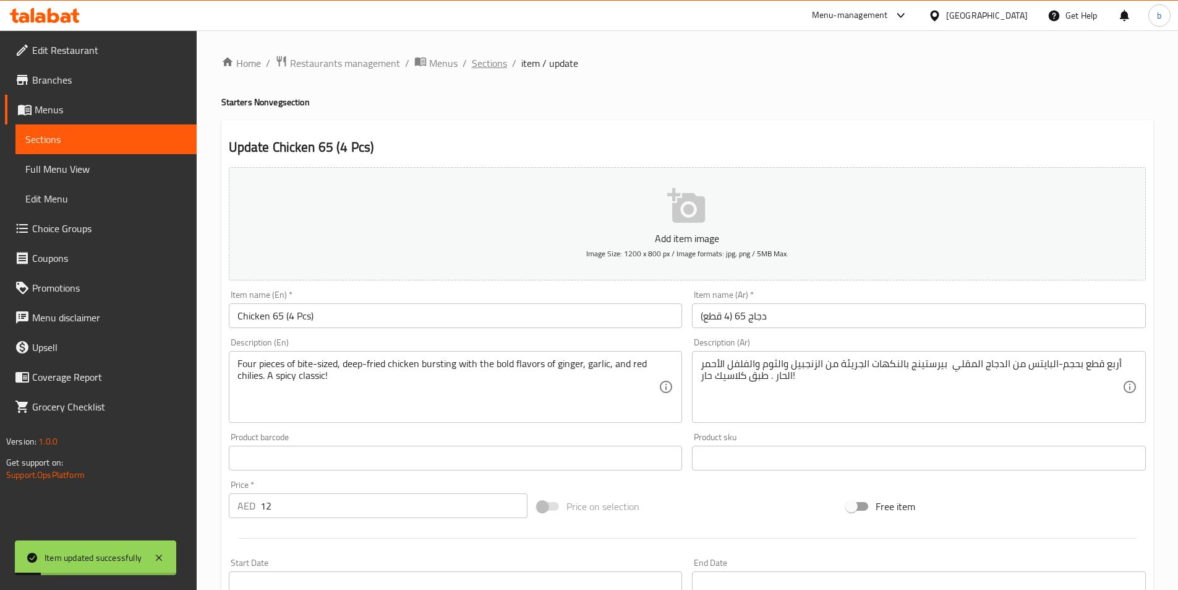
click at [504, 62] on span "Sections" at bounding box center [489, 63] width 35 height 15
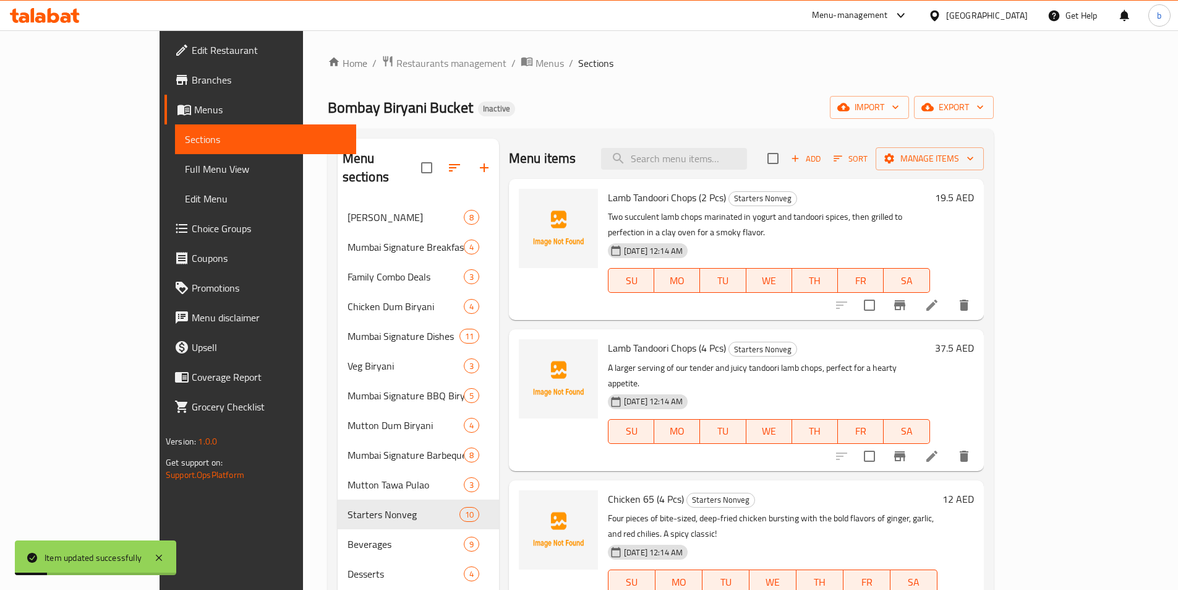
scroll to position [124, 0]
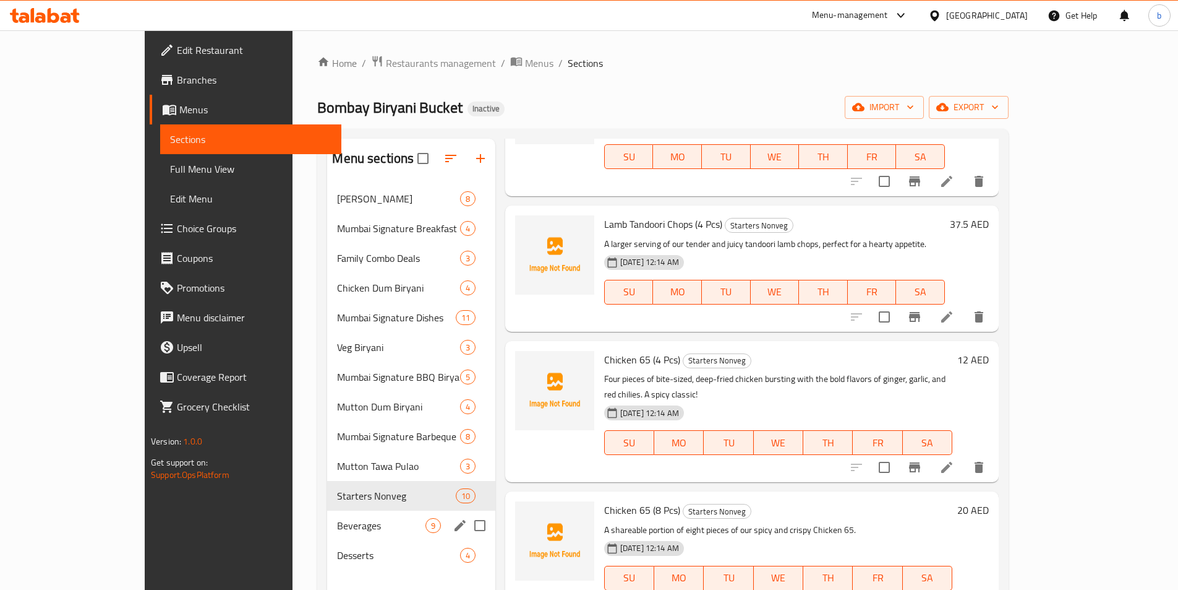
click at [327, 538] on div "Beverages 9" at bounding box center [411, 525] width 168 height 30
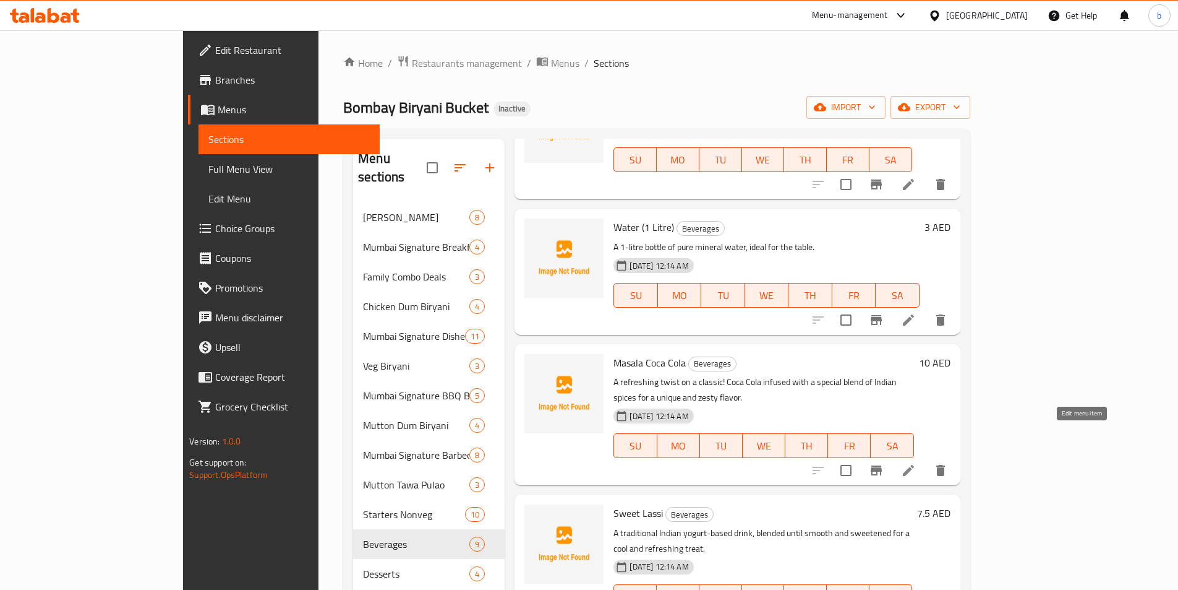
click at [916, 463] on icon at bounding box center [908, 470] width 15 height 15
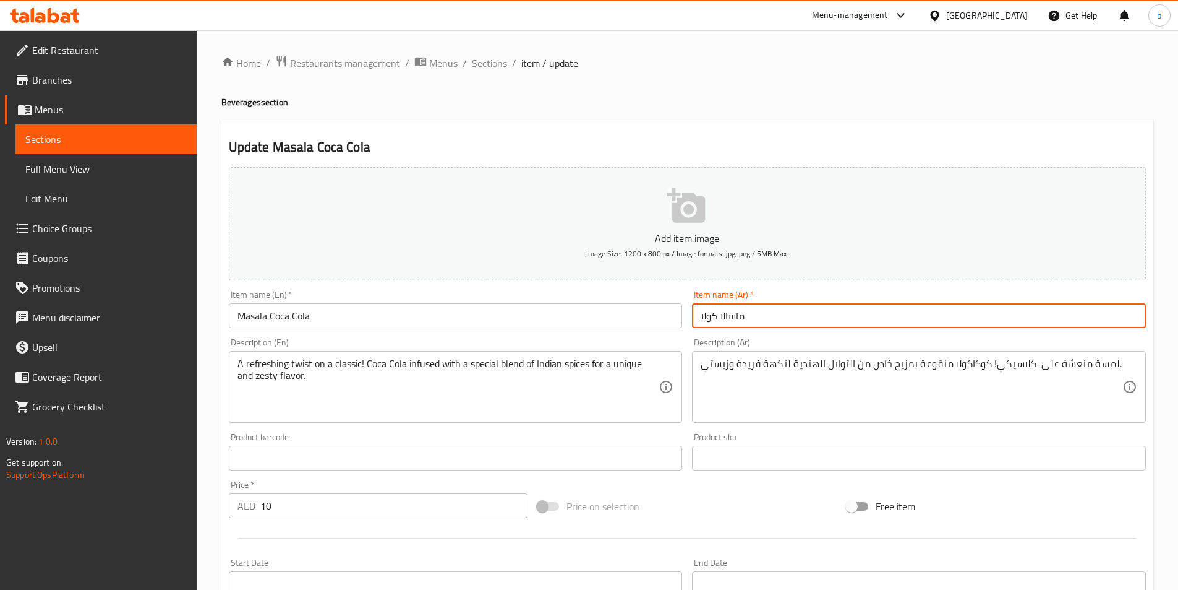
drag, startPoint x: 701, startPoint y: 320, endPoint x: 716, endPoint y: 320, distance: 14.8
click at [716, 320] on input "ماسالا كولا" at bounding box center [919, 315] width 454 height 25
paste input "اكو"
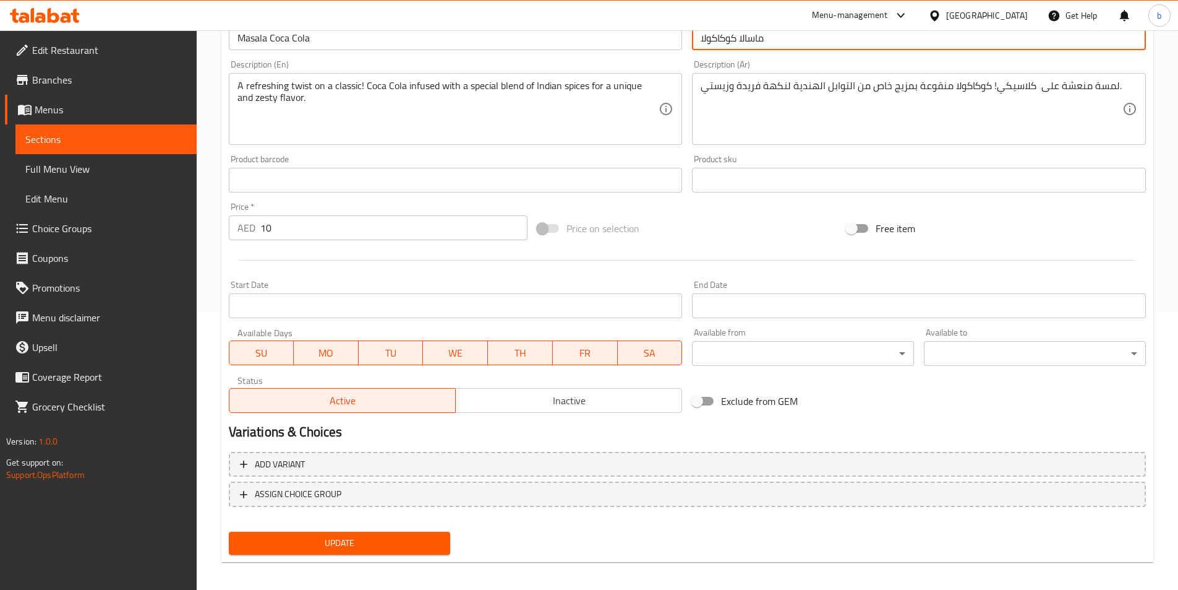
scroll to position [285, 0]
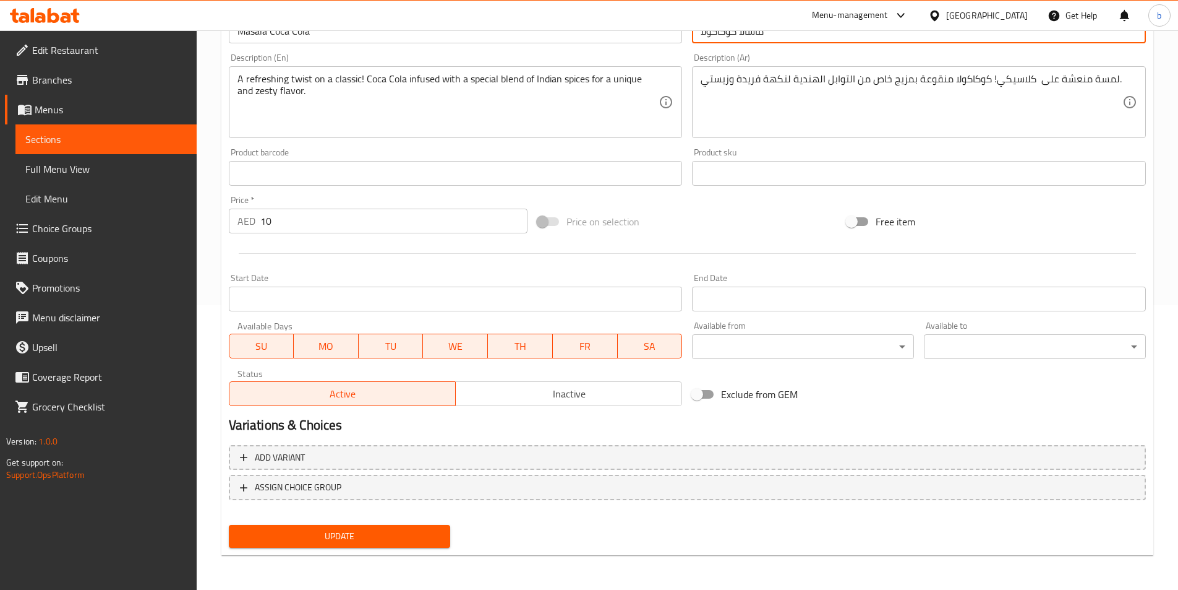
type input "ماسالا كوكاكولا"
click at [346, 541] on span "Update" at bounding box center [340, 535] width 202 height 15
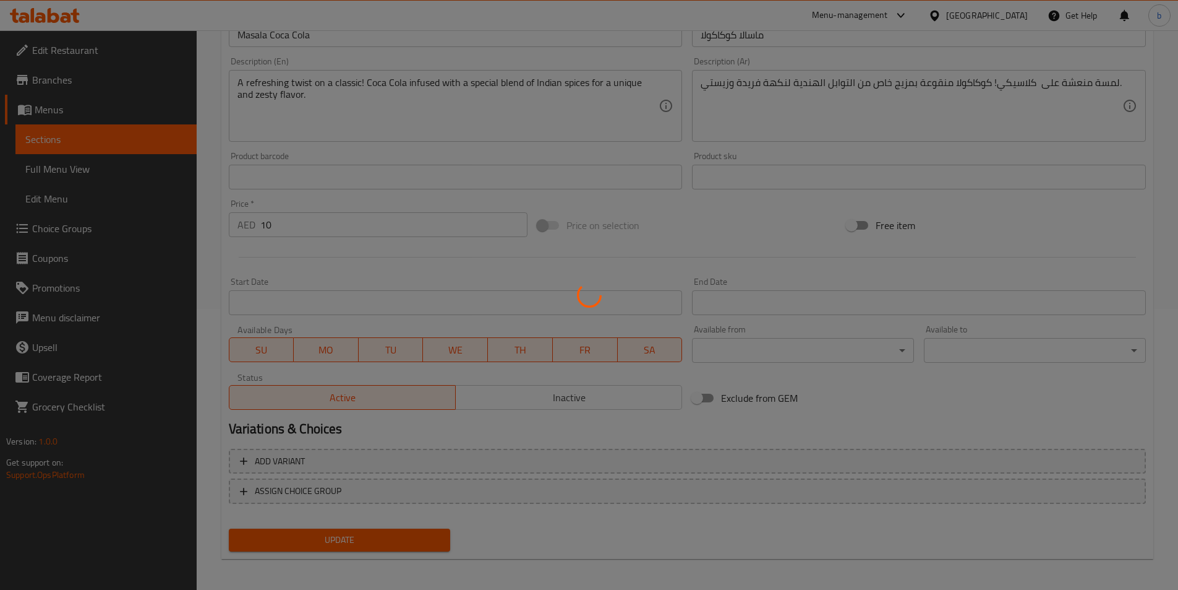
scroll to position [0, 0]
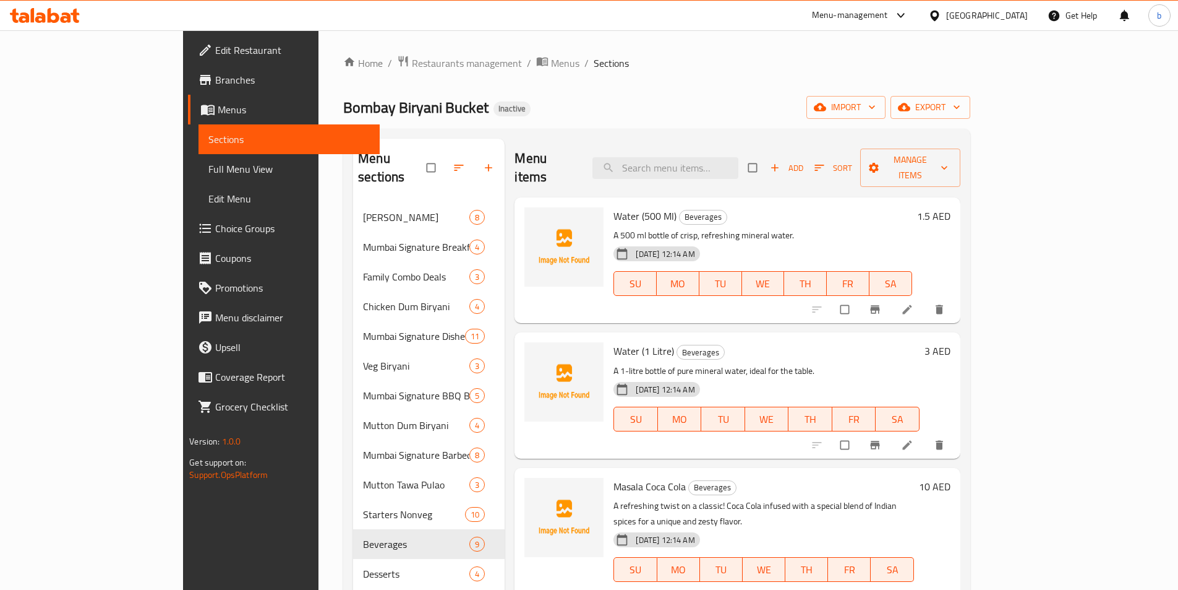
click at [208, 171] on span "Full Menu View" at bounding box center [288, 168] width 161 height 15
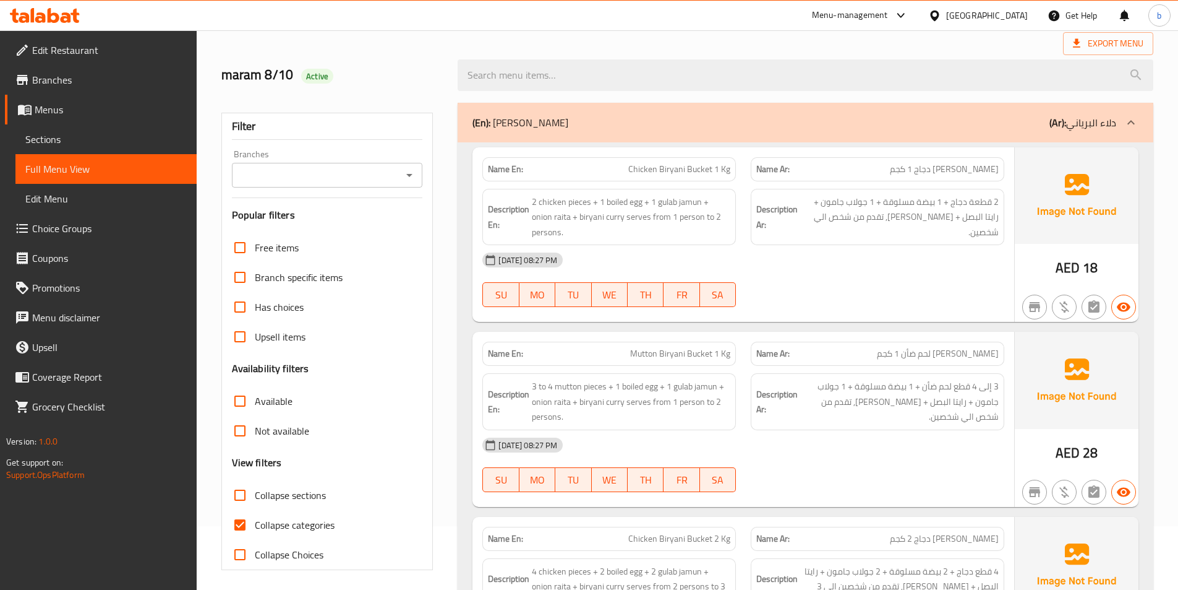
scroll to position [124, 0]
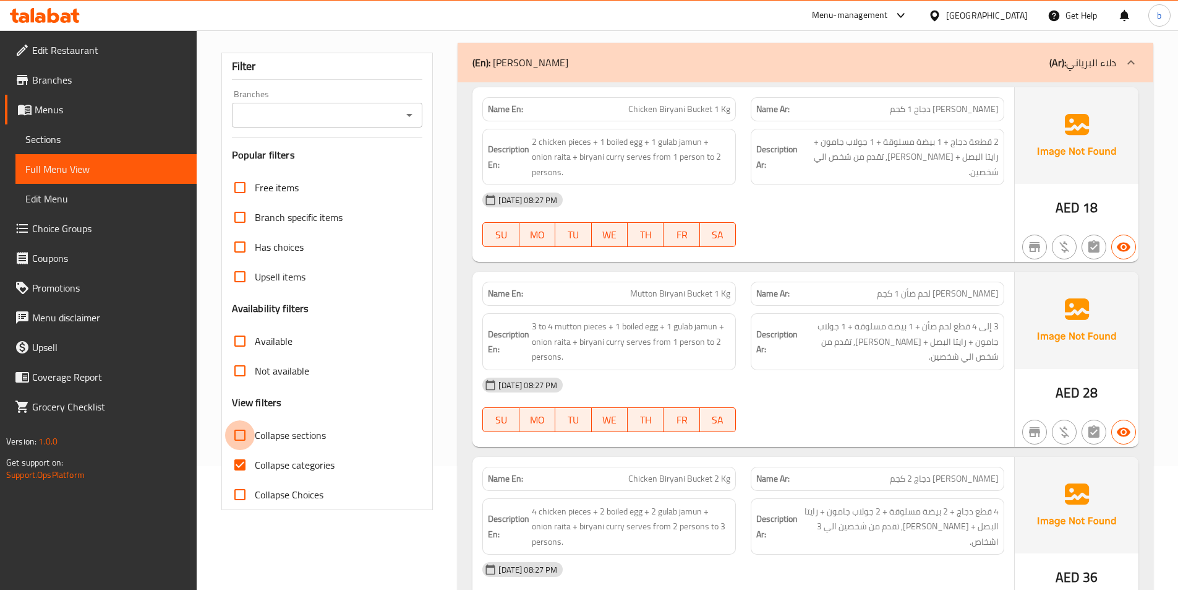
click at [247, 443] on input "Collapse sections" at bounding box center [240, 435] width 30 height 30
checkbox input "true"
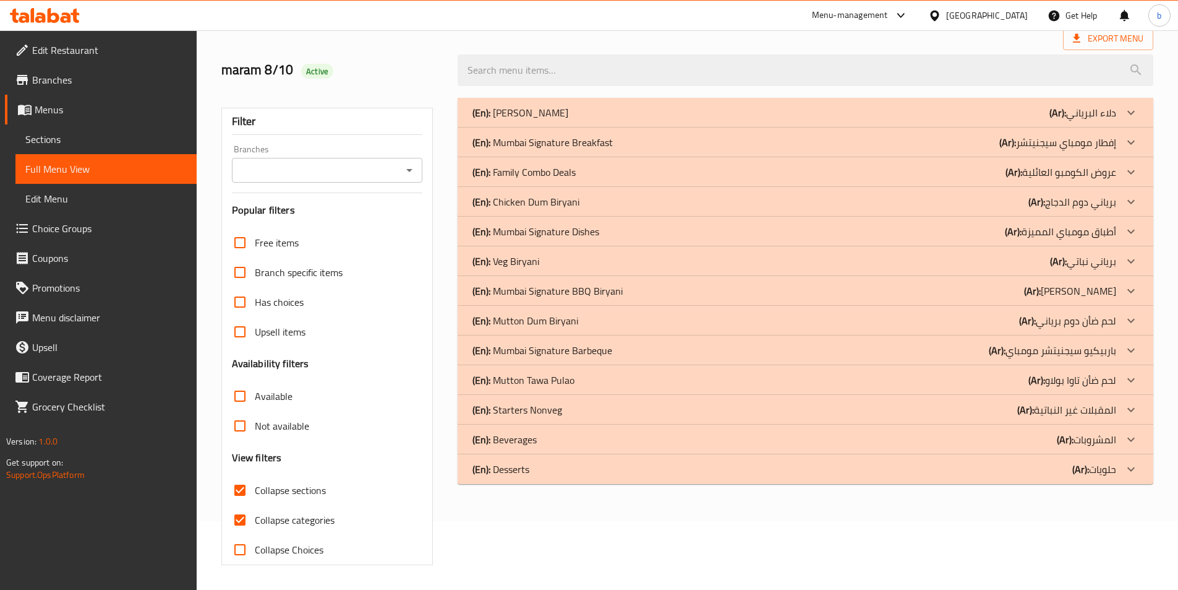
scroll to position [69, 0]
click at [239, 458] on h3 "View filters" at bounding box center [257, 457] width 50 height 14
click at [245, 519] on input "Collapse categories" at bounding box center [240, 520] width 30 height 30
checkbox input "false"
click at [1126, 405] on icon at bounding box center [1131, 409] width 15 height 15
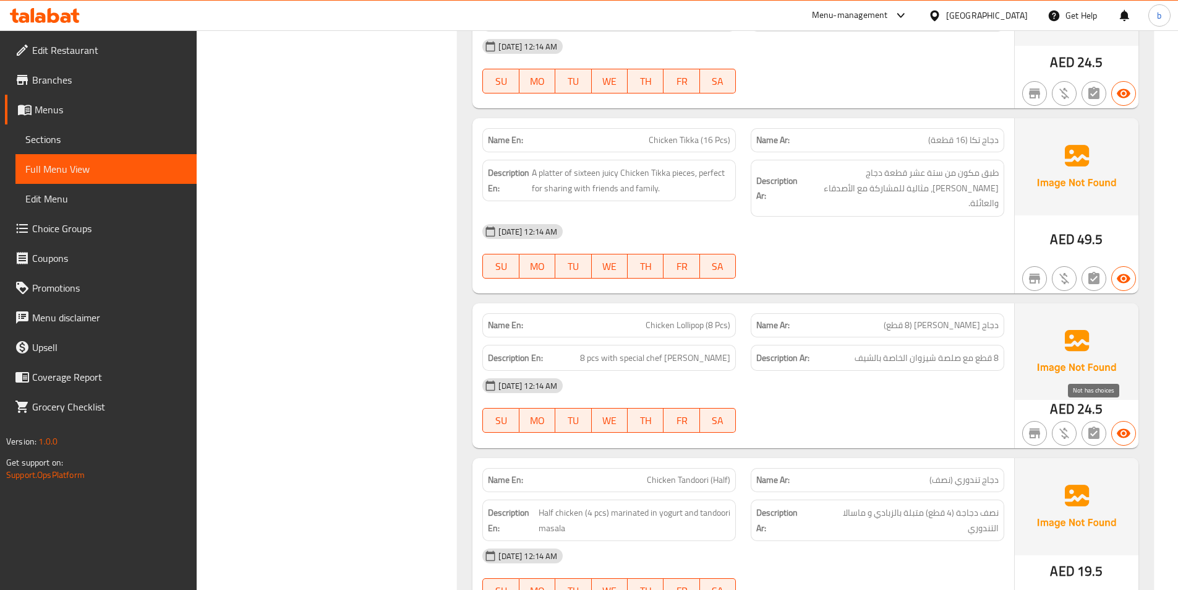
scroll to position [1763, 0]
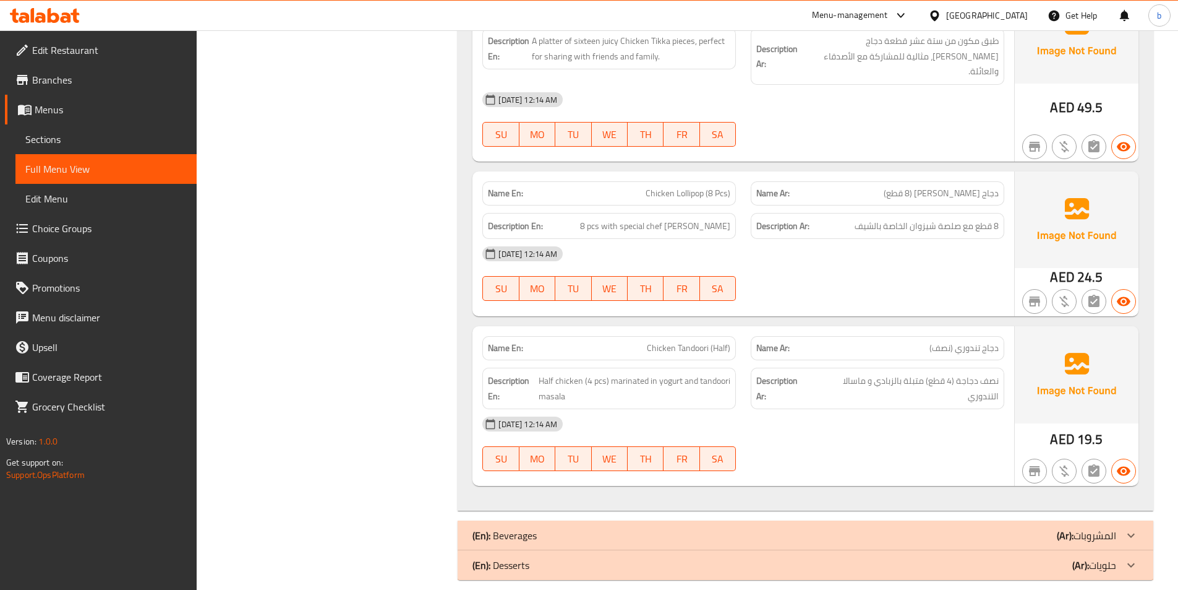
click at [1120, 524] on div at bounding box center [1132, 535] width 30 height 30
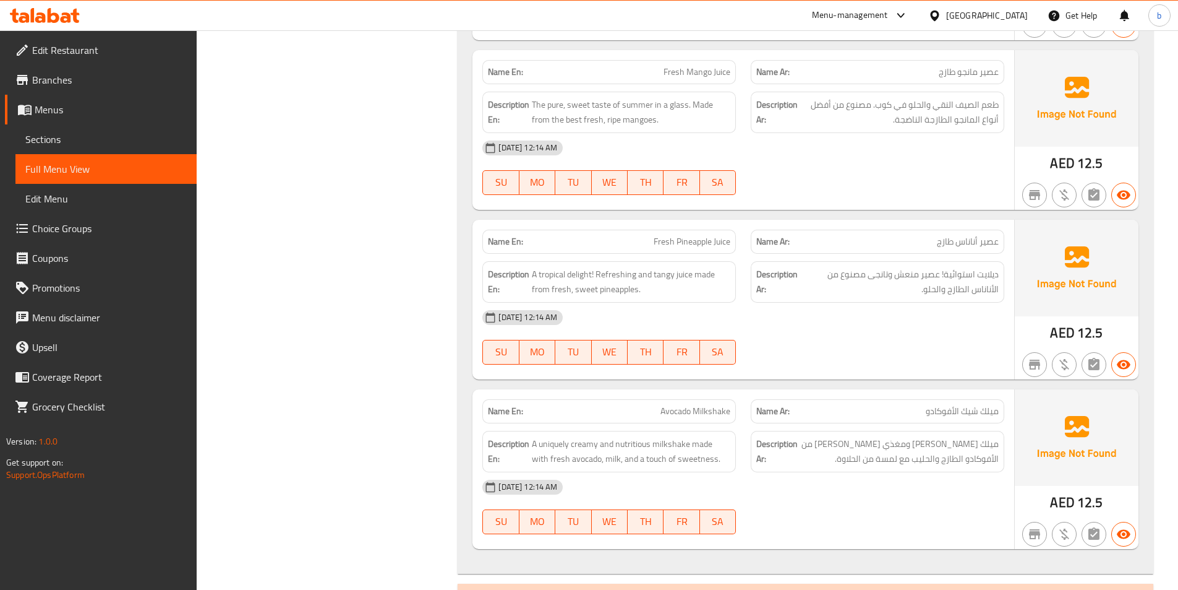
scroll to position [3344, 0]
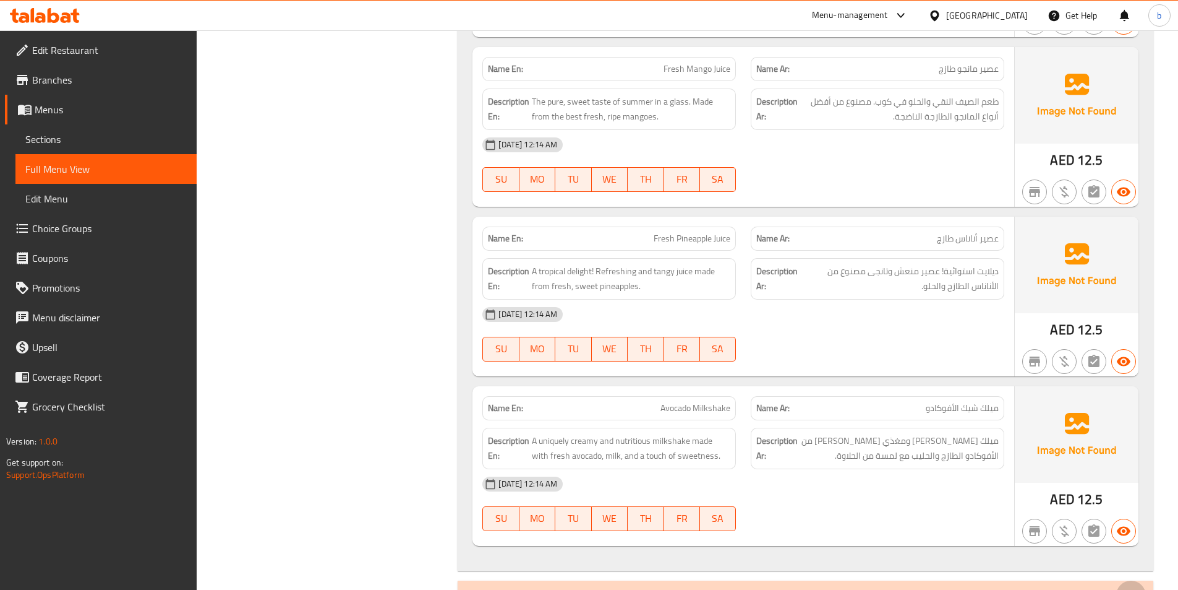
click at [1136, 588] on icon at bounding box center [1131, 595] width 15 height 15
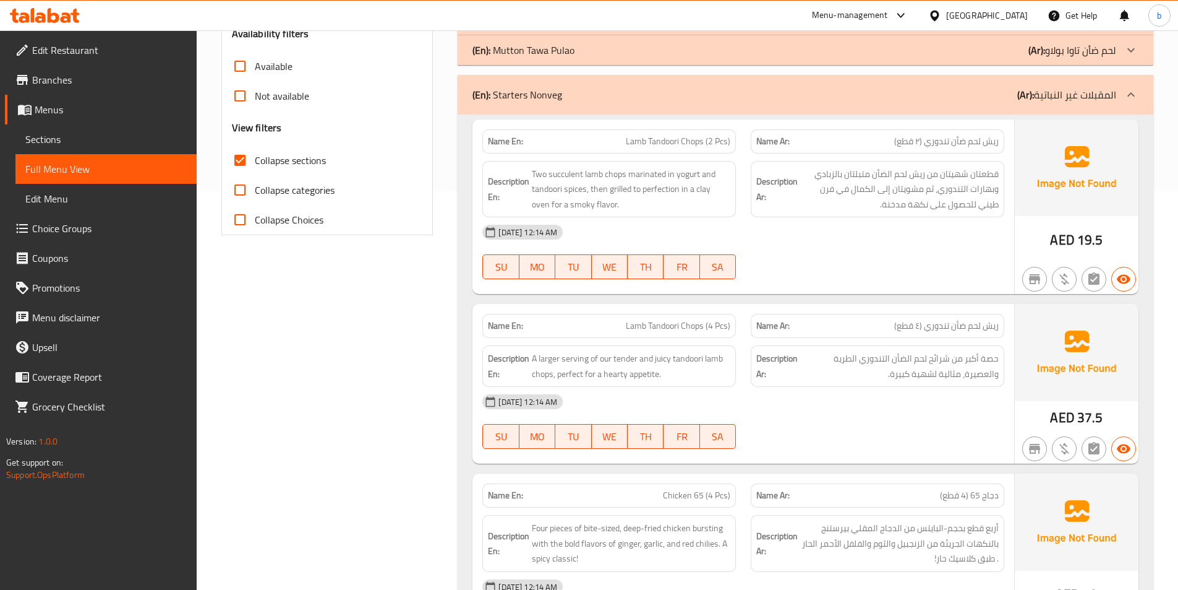
scroll to position [564, 0]
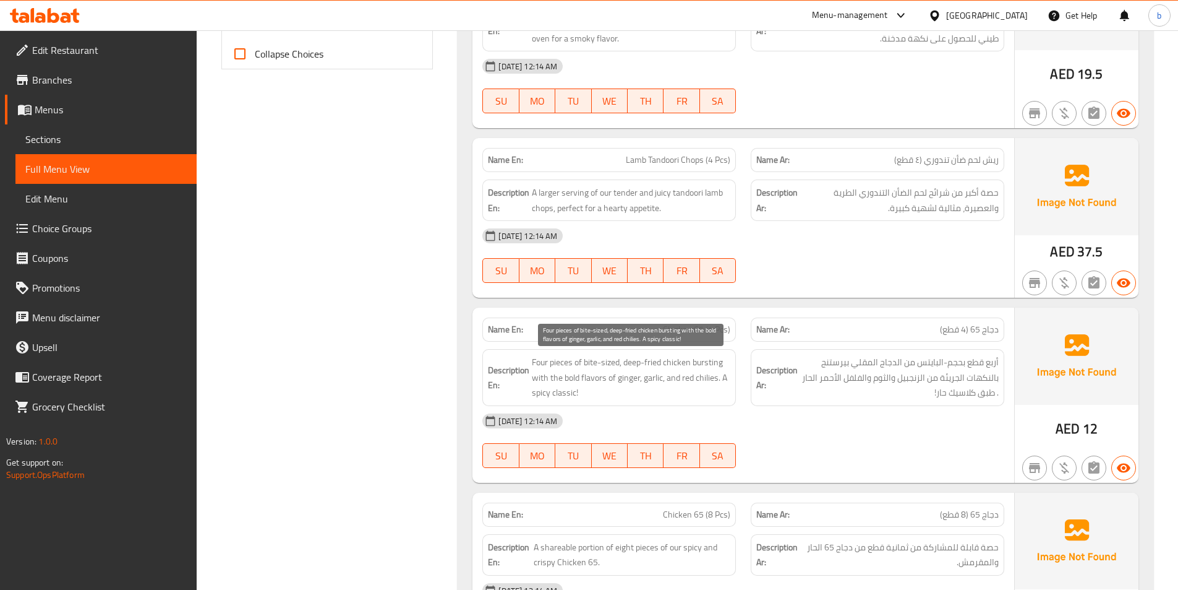
click at [703, 360] on span "Four pieces of bite-sized, deep-fried chicken bursting with the bold flavors of…" at bounding box center [631, 377] width 199 height 46
copy span "bursting"
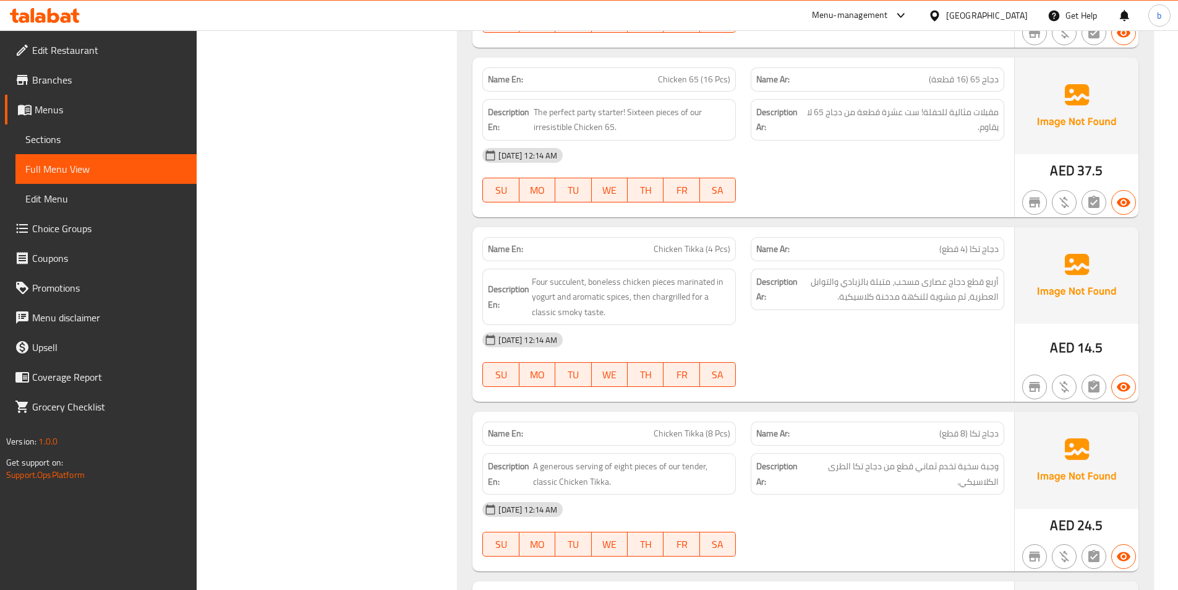
scroll to position [1170, 0]
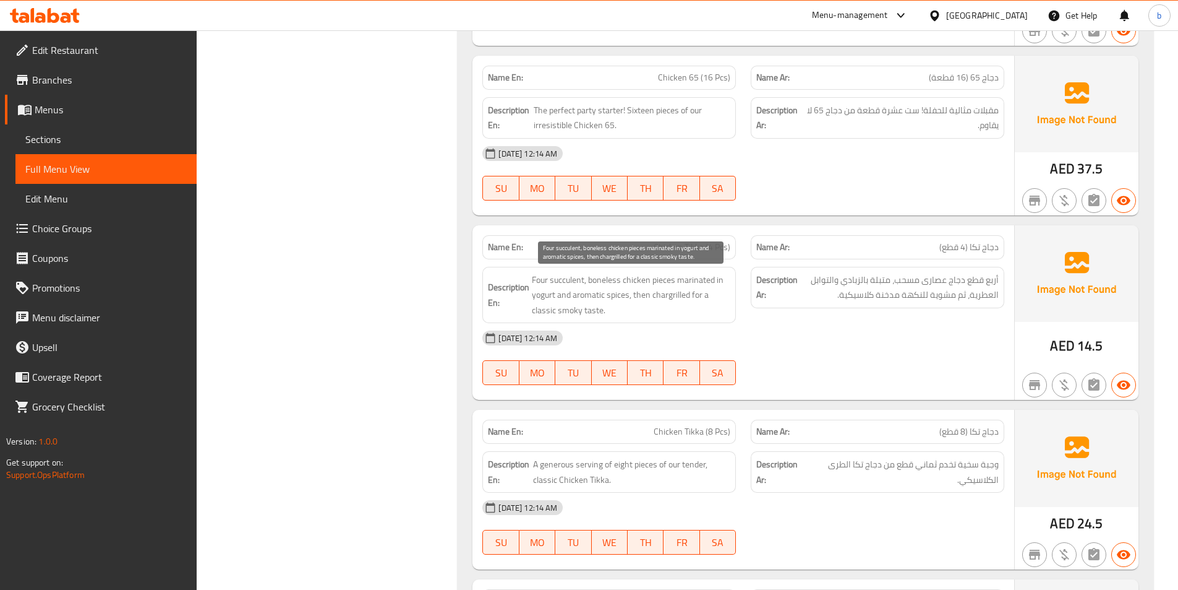
click at [667, 294] on span "Four succulent, boneless chicken pieces marinated in yogurt and aromatic spices…" at bounding box center [631, 295] width 199 height 46
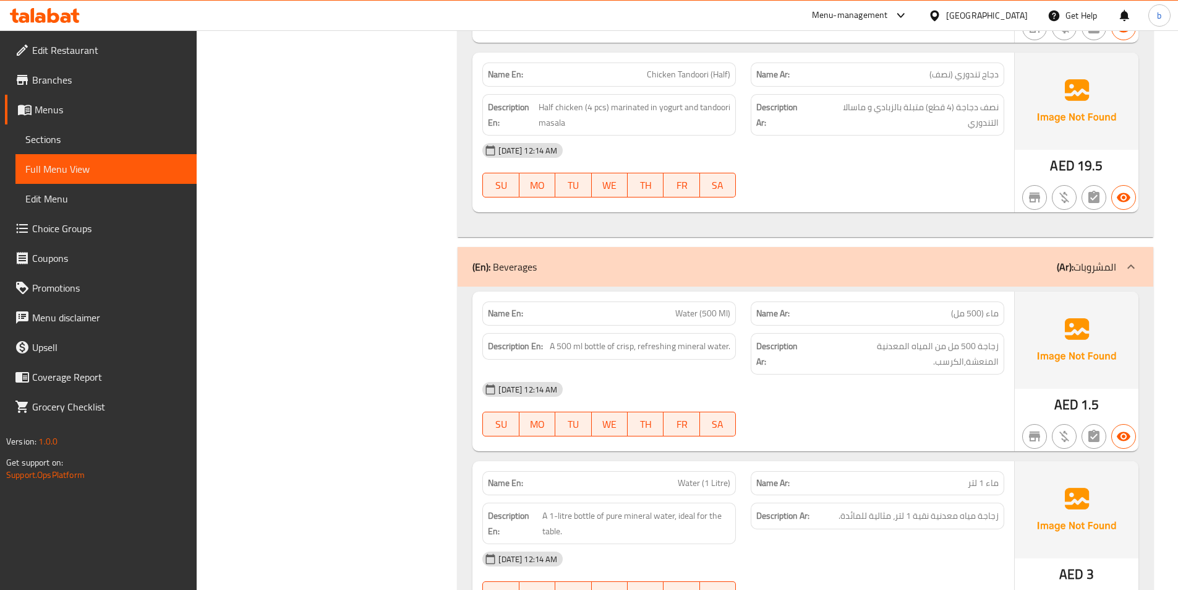
scroll to position [2222, 0]
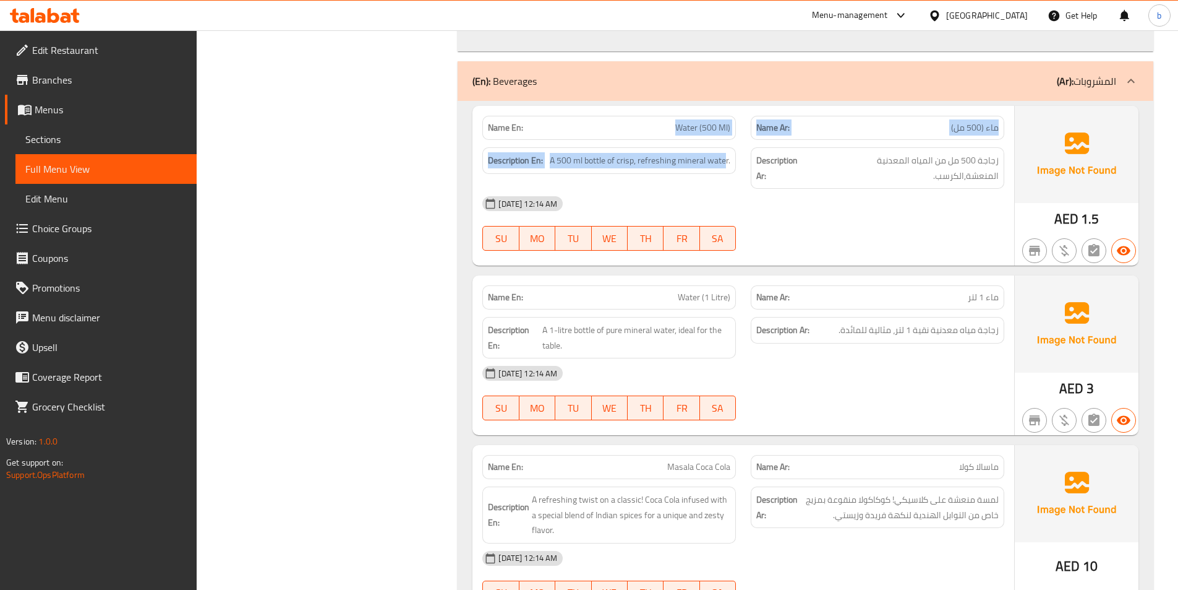
drag, startPoint x: 724, startPoint y: 149, endPoint x: 593, endPoint y: 93, distance: 142.7
click at [593, 106] on div "Name En: Water (500 Ml) Name Ar: ماء (500 مل) Description En: A 500 ml bottle o…" at bounding box center [744, 186] width 542 height 160
click at [593, 108] on div "Name En: Water (500 Ml)" at bounding box center [609, 127] width 268 height 39
drag, startPoint x: 730, startPoint y: 144, endPoint x: 687, endPoint y: 116, distance: 51.1
click at [687, 116] on div "Name En: Water (500 Ml) Name Ar: ماء (500 مل) Description En: A 500 ml bottle o…" at bounding box center [744, 186] width 542 height 160
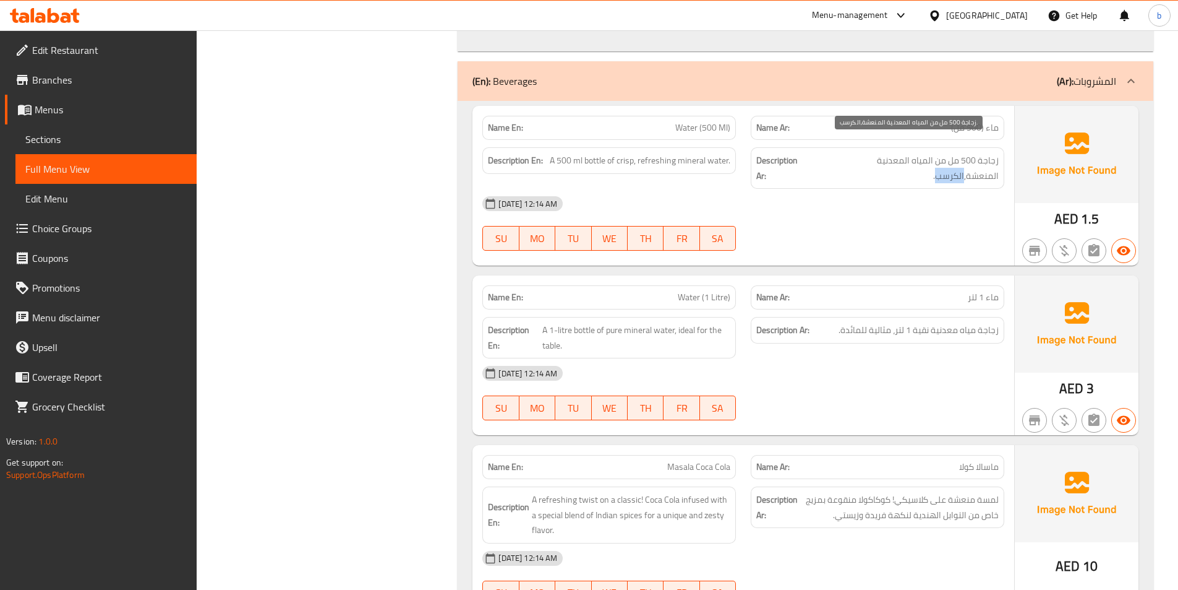
drag, startPoint x: 816, startPoint y: 144, endPoint x: 844, endPoint y: 142, distance: 28.5
click at [844, 153] on span "زجاجة 500 مل من المياه المعدنية المنعشة,الكرسب." at bounding box center [905, 168] width 187 height 30
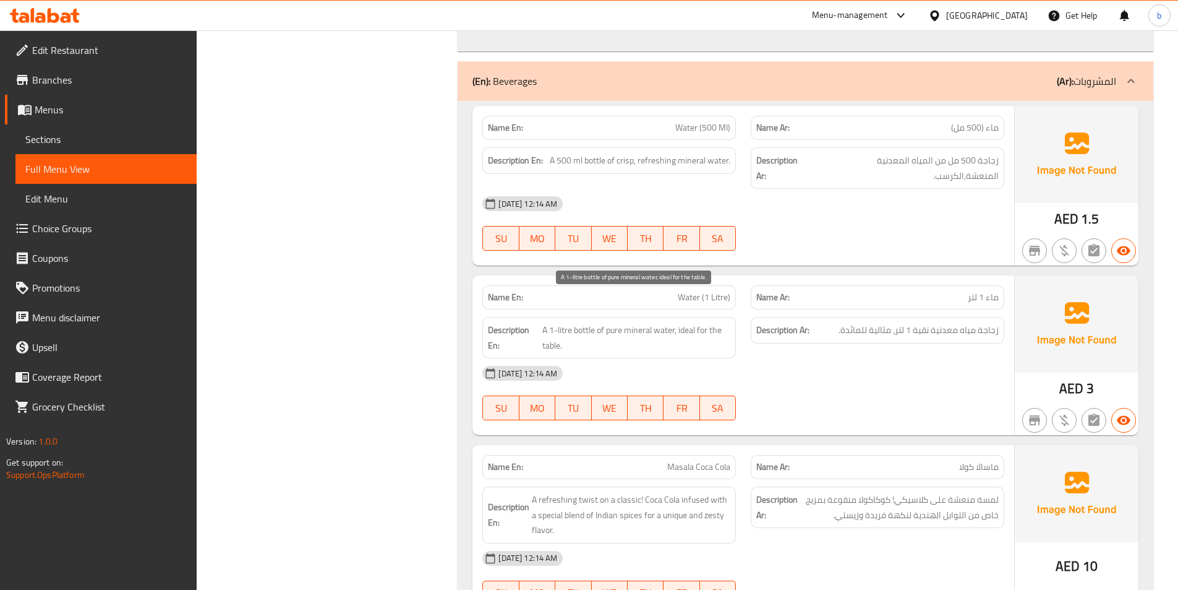
click at [684, 322] on span "A 1-litre bottle of pure mineral water, ideal for the table." at bounding box center [637, 337] width 188 height 30
click at [843, 358] on div "[DATE] 12:14 AM" at bounding box center [743, 373] width 537 height 30
drag, startPoint x: 674, startPoint y: 299, endPoint x: 626, endPoint y: 293, distance: 48.0
click at [626, 322] on span "A 1-litre bottle of pure mineral water, ideal for the table." at bounding box center [637, 337] width 188 height 30
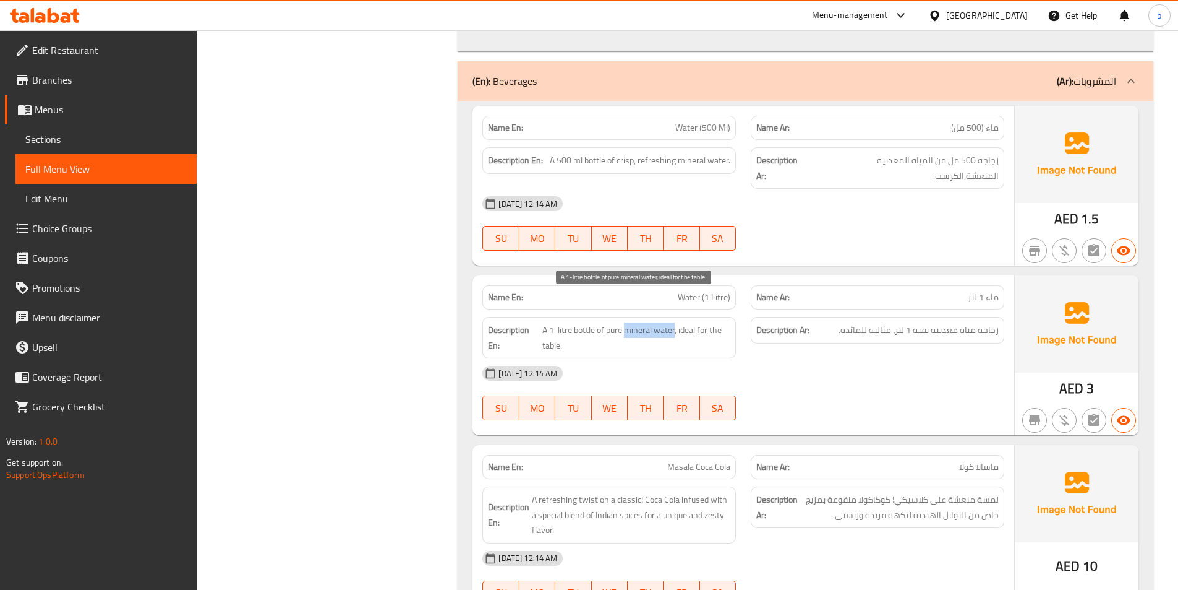
copy span "mineral water"
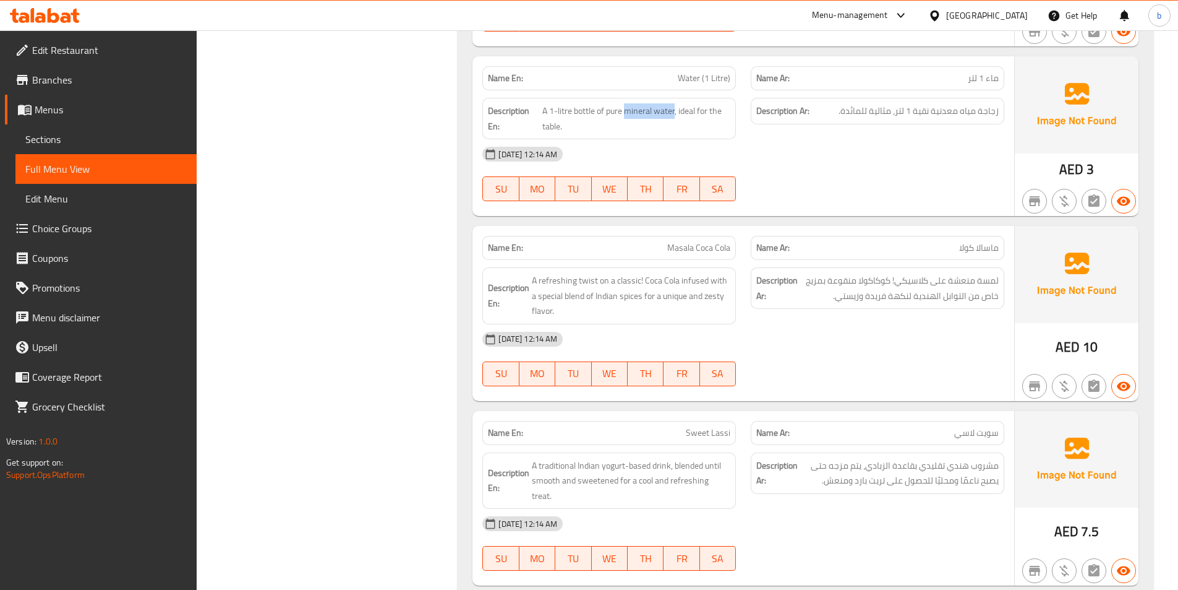
scroll to position [2469, 0]
